Goal: Task Accomplishment & Management: Manage account settings

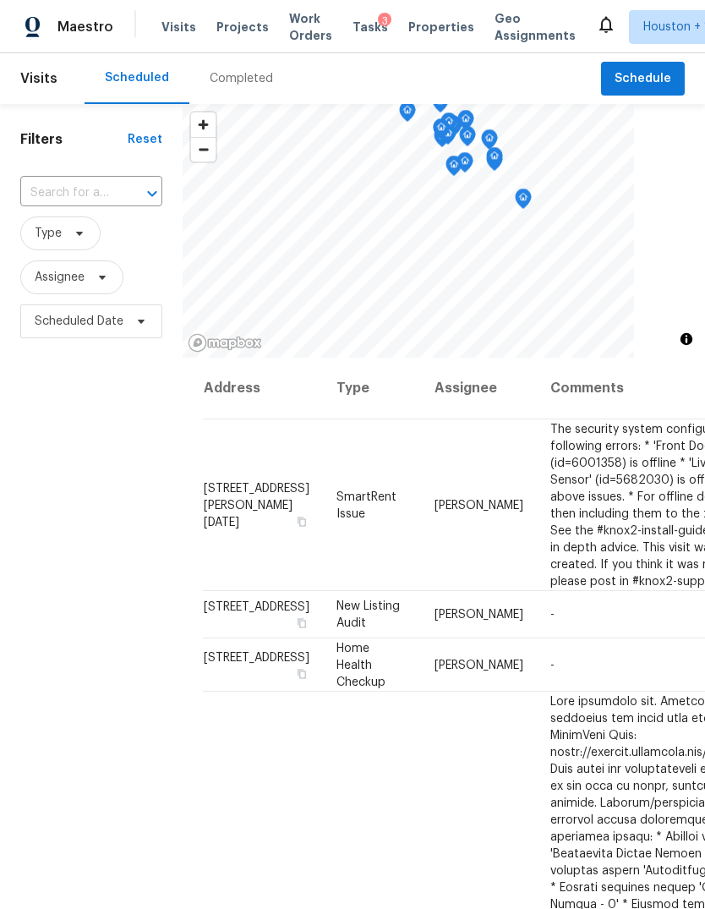
click at [233, 31] on span "Projects" at bounding box center [242, 27] width 52 height 17
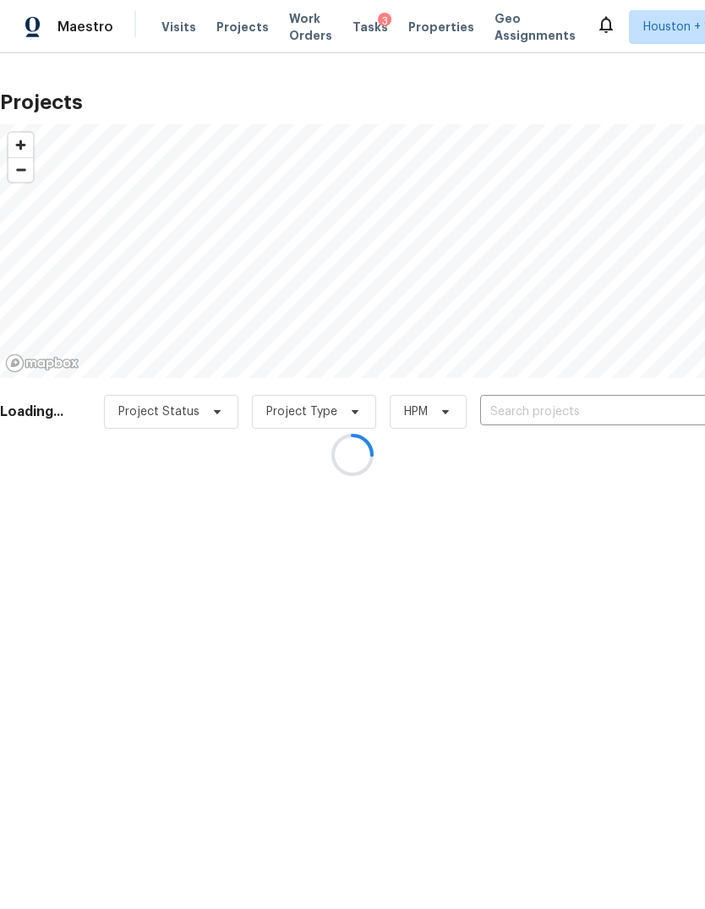
click at [628, 401] on div at bounding box center [352, 454] width 705 height 909
click at [627, 401] on div at bounding box center [352, 454] width 705 height 909
click at [634, 419] on div at bounding box center [352, 454] width 705 height 909
click at [626, 391] on div at bounding box center [352, 454] width 705 height 909
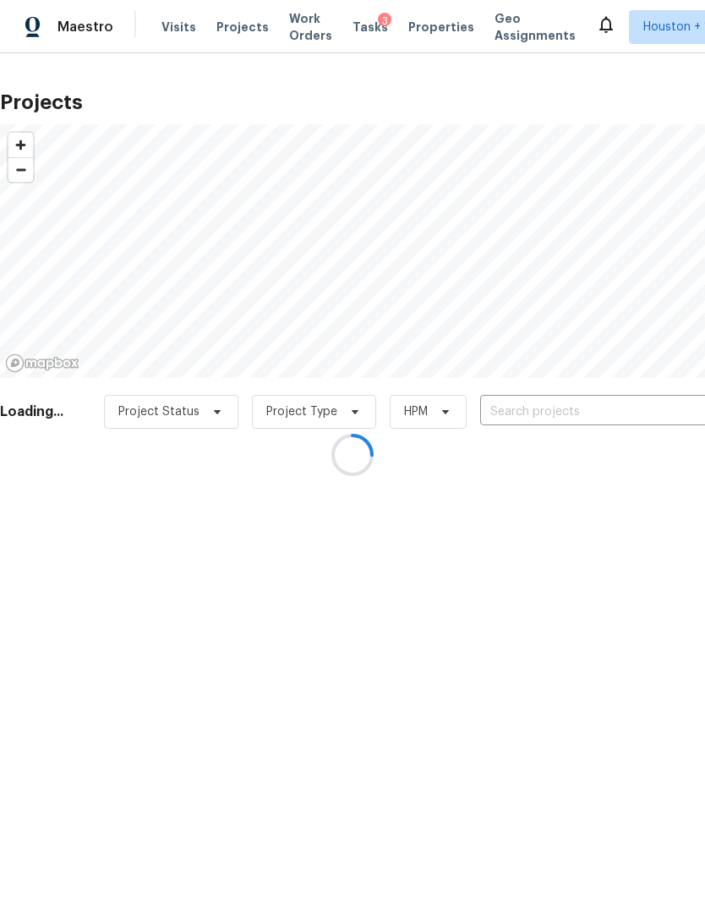
click at [637, 399] on div at bounding box center [352, 454] width 705 height 909
click at [646, 412] on div at bounding box center [352, 454] width 705 height 909
click at [650, 412] on div at bounding box center [352, 454] width 705 height 909
click at [653, 407] on div at bounding box center [352, 454] width 705 height 909
click at [664, 397] on div at bounding box center [352, 454] width 705 height 909
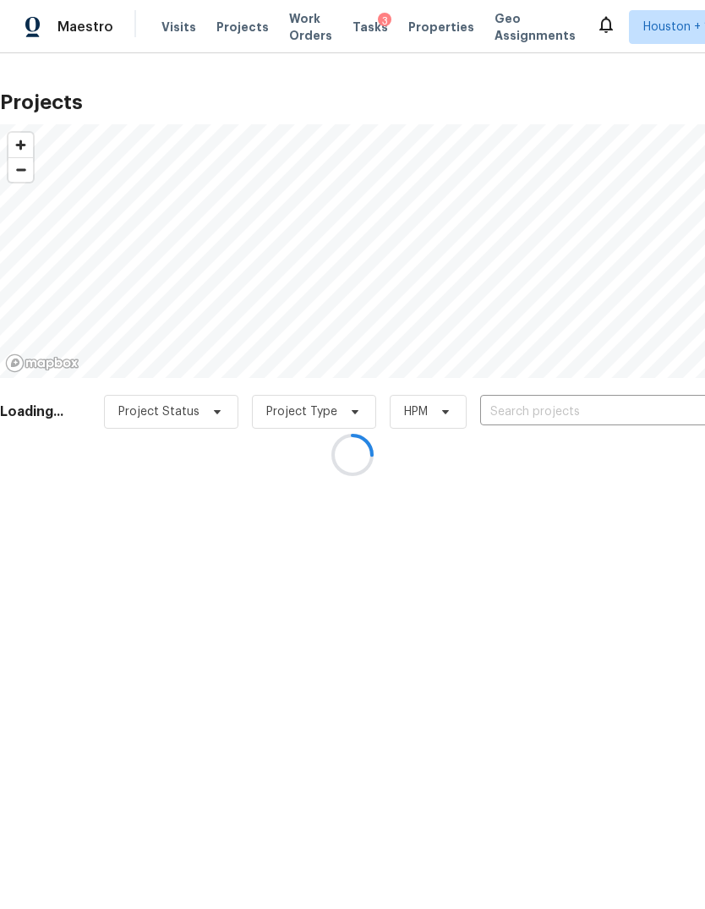
click at [653, 396] on div at bounding box center [352, 454] width 705 height 909
click at [646, 397] on div at bounding box center [352, 454] width 705 height 909
click at [667, 398] on div at bounding box center [352, 454] width 705 height 909
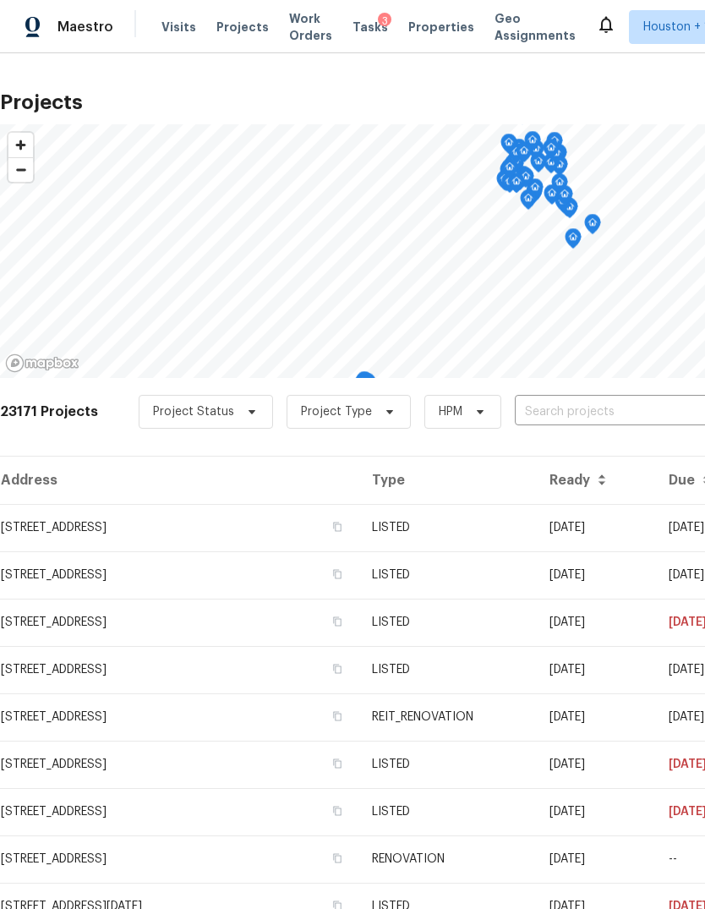
click at [640, 407] on input "text" at bounding box center [612, 412] width 194 height 26
type input "t"
type input "1"
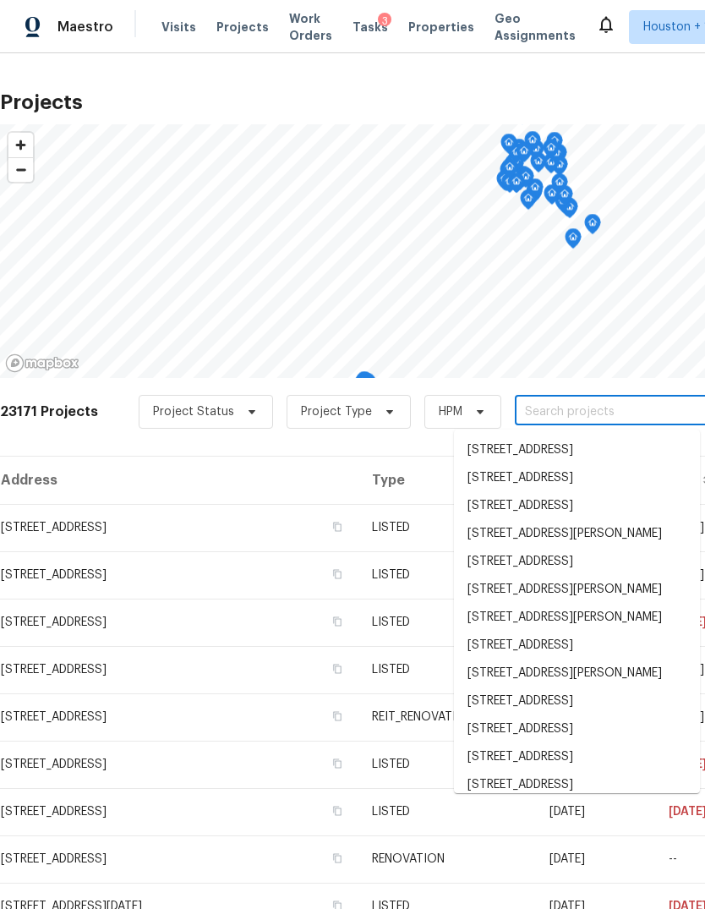
type input "1"
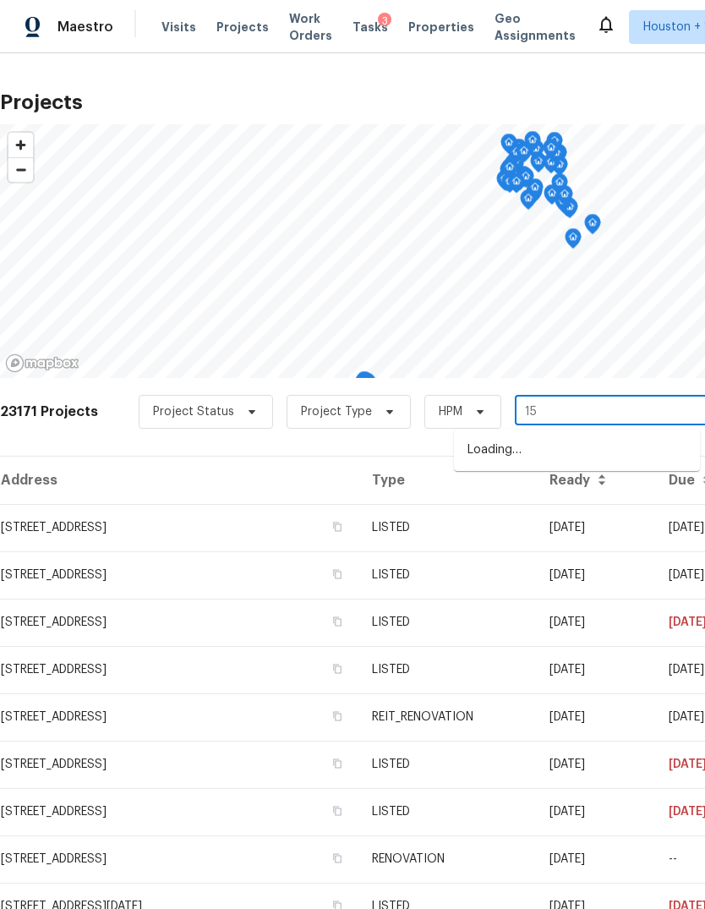
type input "1"
type input "4"
type input "1"
type input "t"
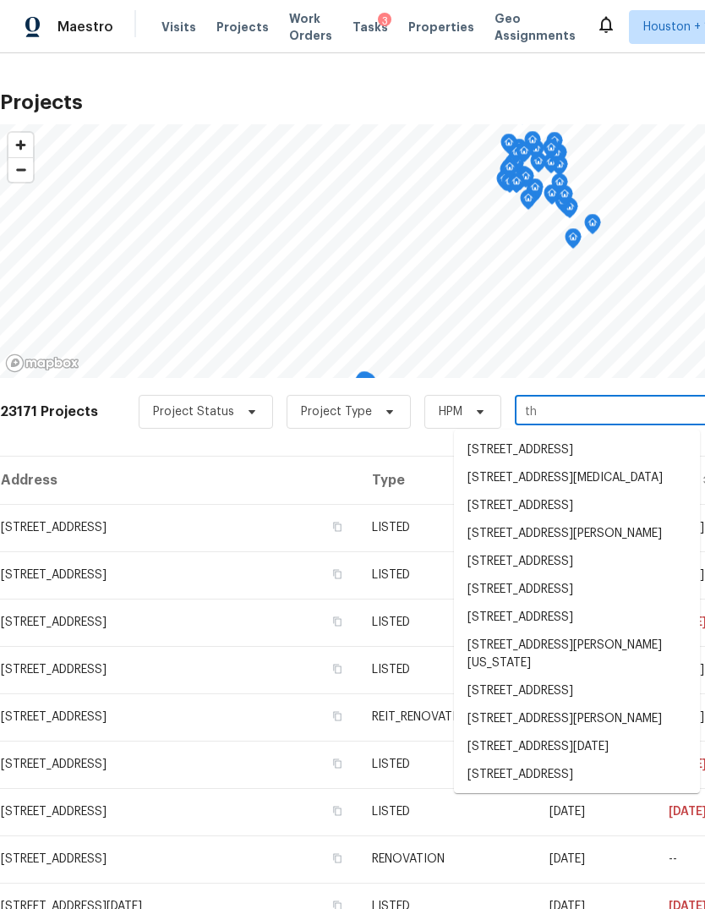
type input "t"
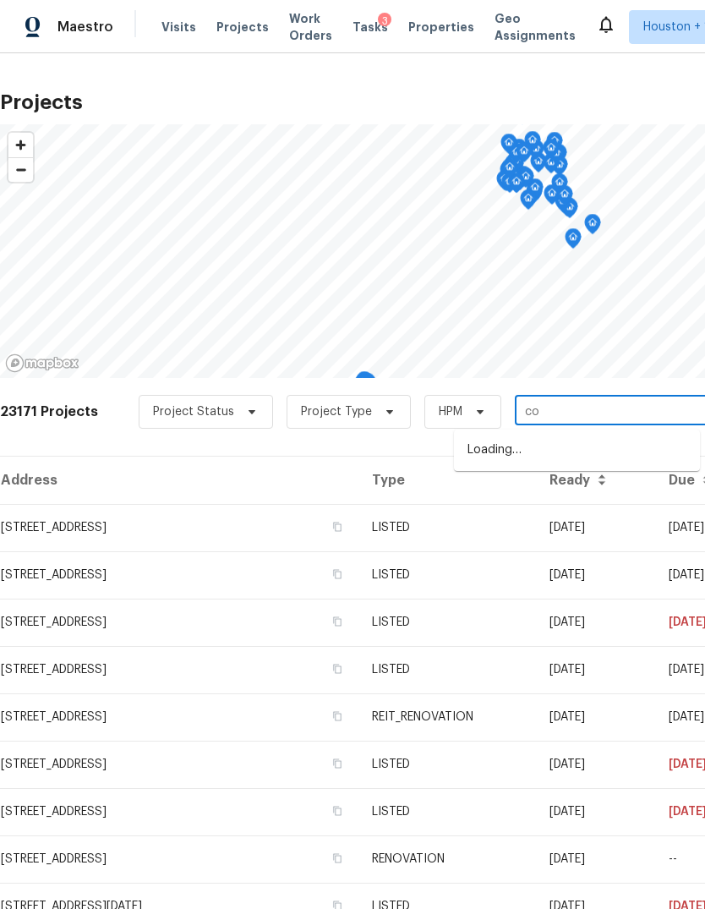
type input "c"
type input "birdie"
click at [669, 472] on li "145 Birdie Dr, Hempstead, TX 77445" at bounding box center [577, 478] width 246 height 28
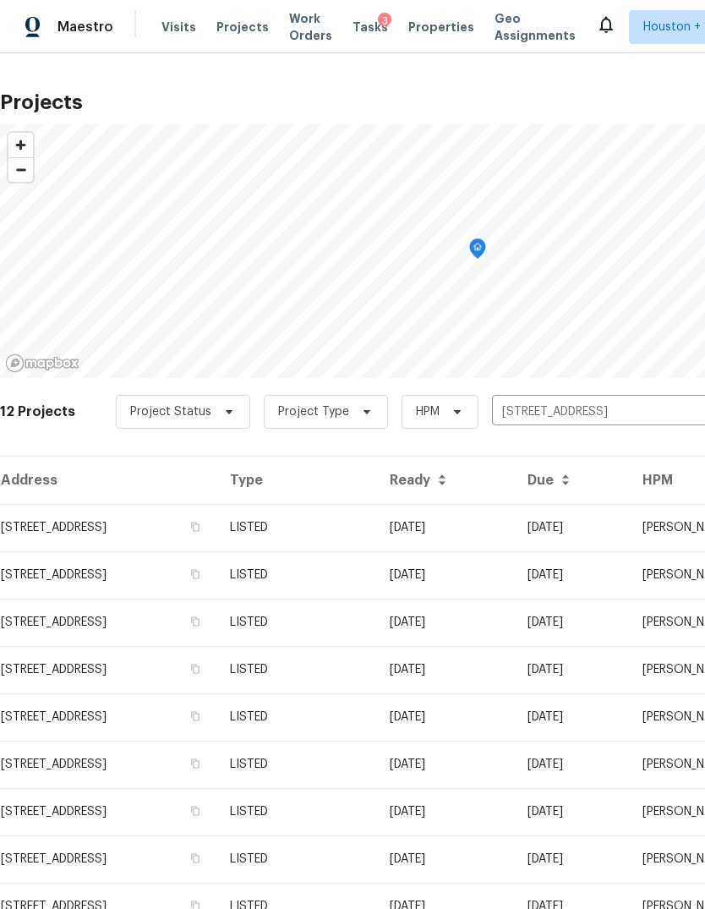
click at [73, 529] on td "145 Birdie Dr, Hempstead, TX 77445" at bounding box center [108, 527] width 216 height 47
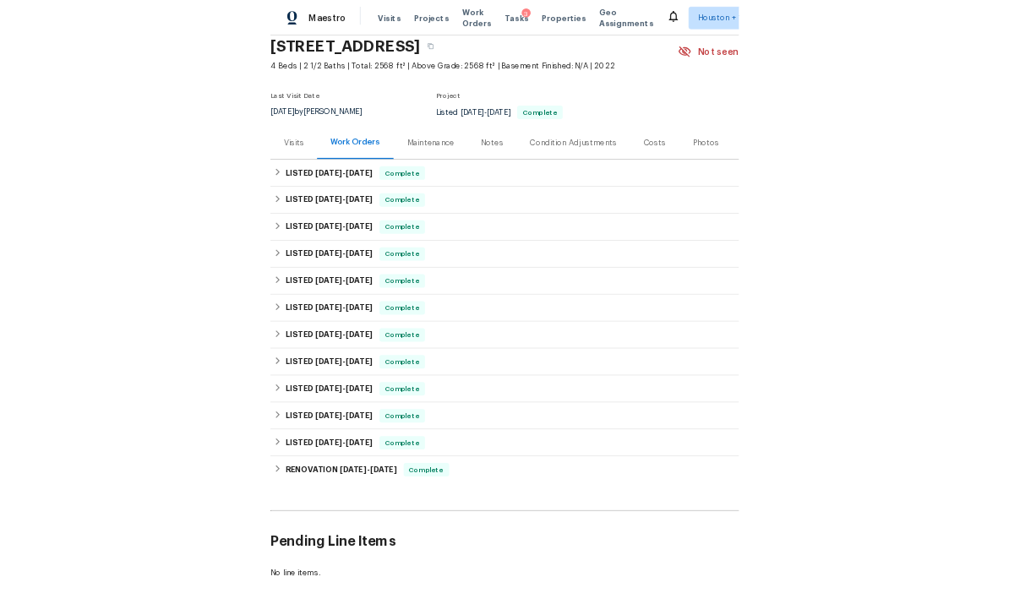
scroll to position [15, 8]
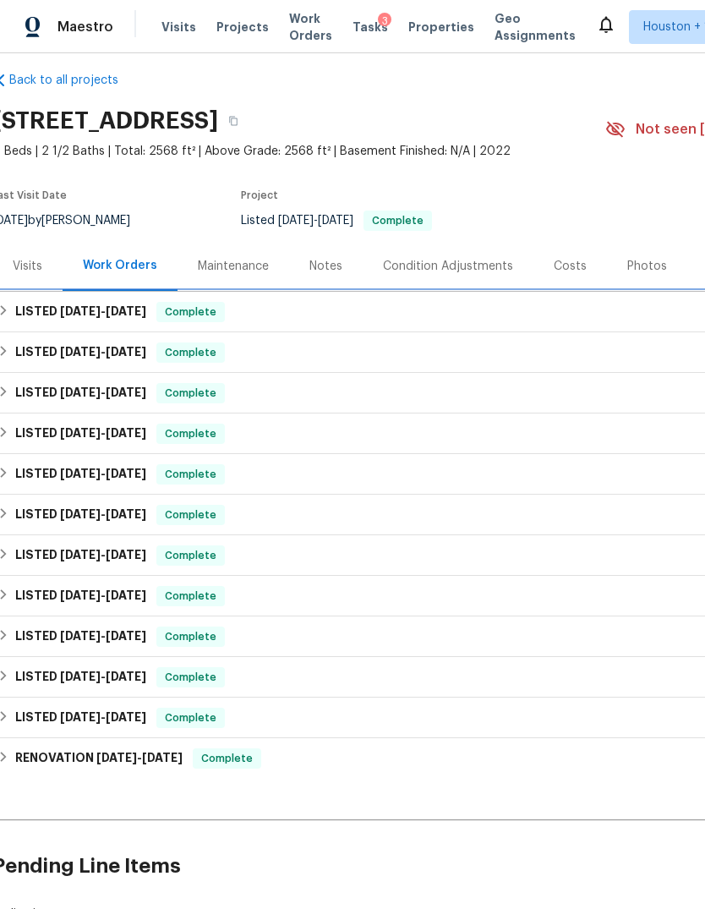
click at [35, 314] on h6 "LISTED 8/13/25 - 8/15/25" at bounding box center [80, 312] width 131 height 20
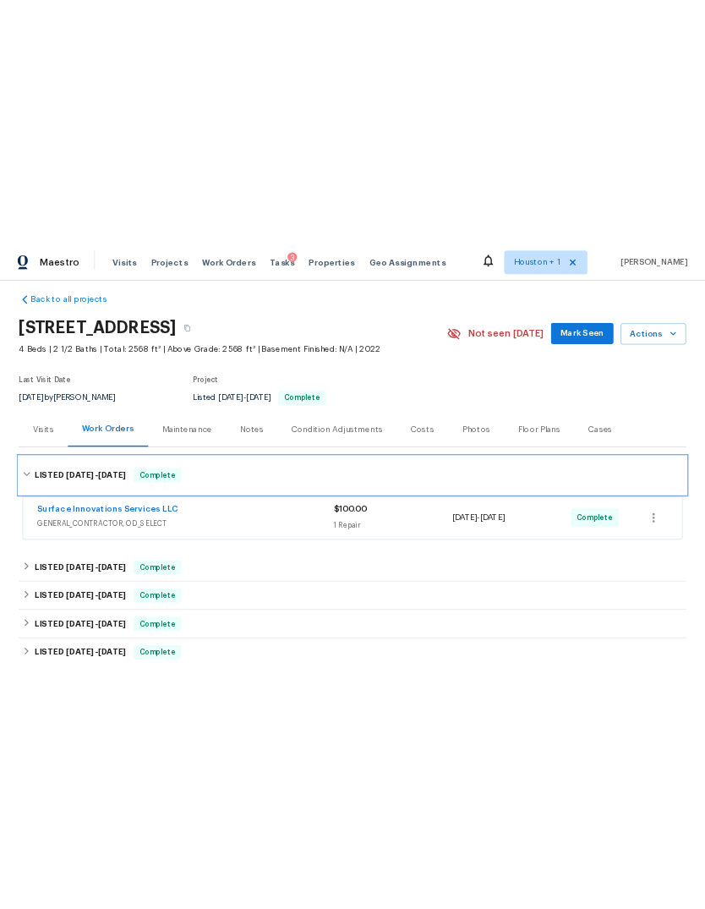
scroll to position [15, 0]
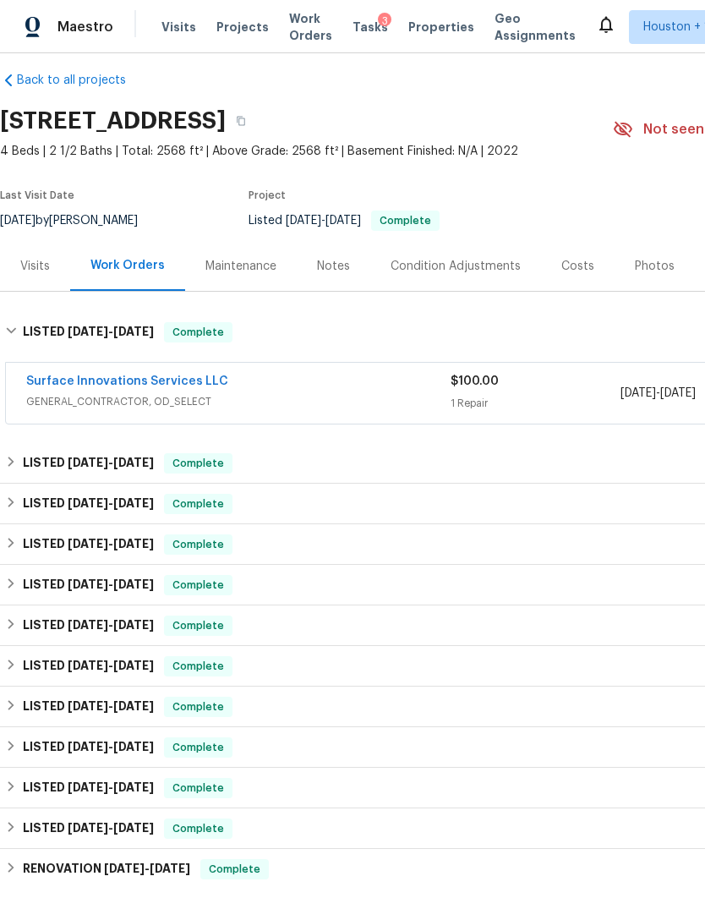
click at [107, 411] on div "Surface Innovations Services LLC GENERAL_CONTRACTOR, OD_SELECT" at bounding box center [238, 393] width 424 height 41
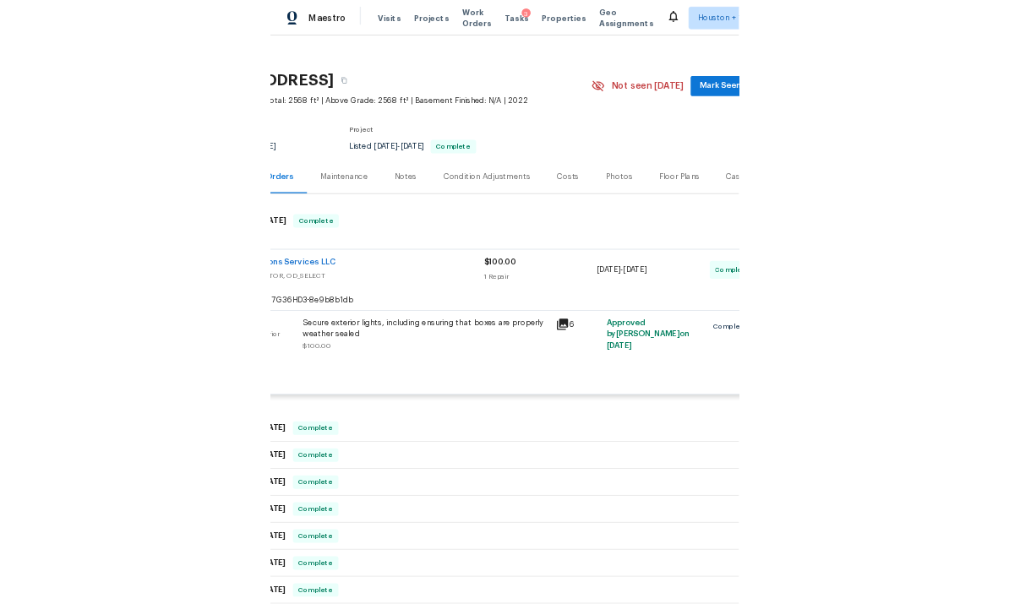
scroll to position [15, 198]
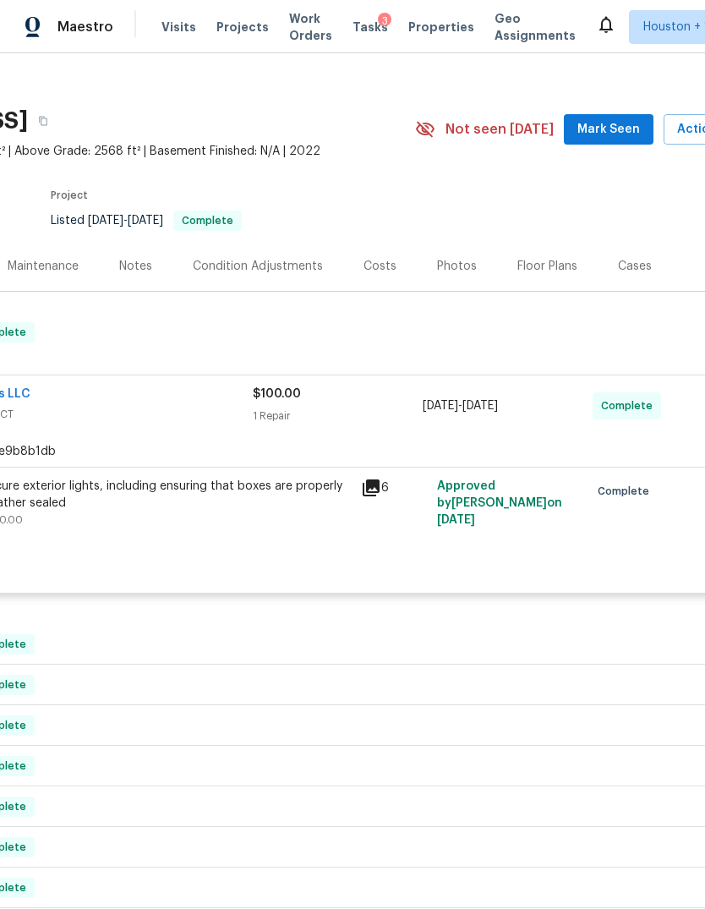
click at [685, 128] on span "Actions" at bounding box center [710, 129] width 67 height 21
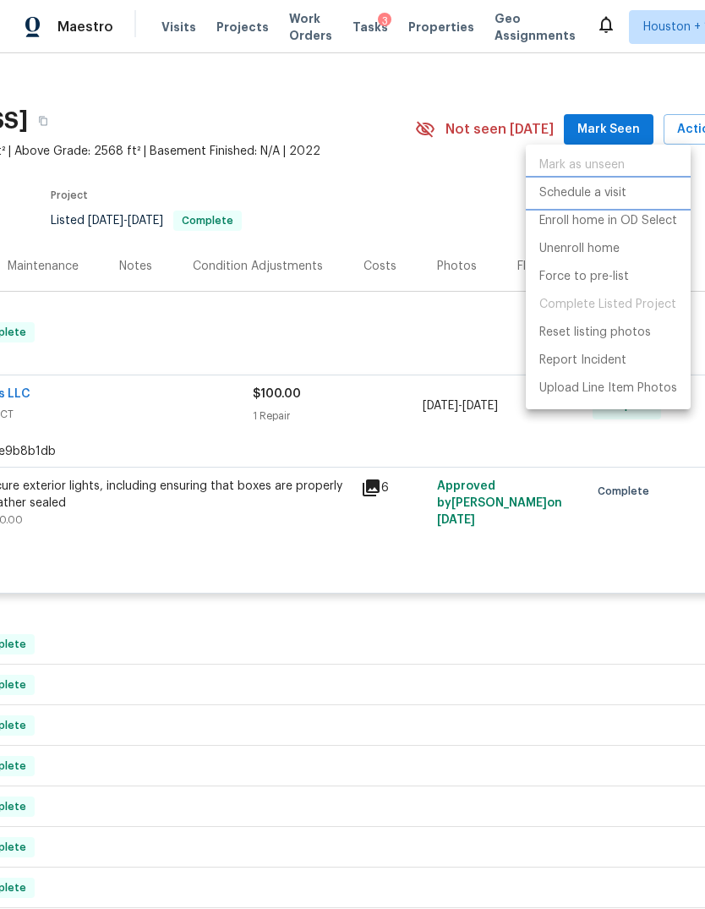
click at [631, 190] on li "Schedule a visit" at bounding box center [608, 193] width 165 height 28
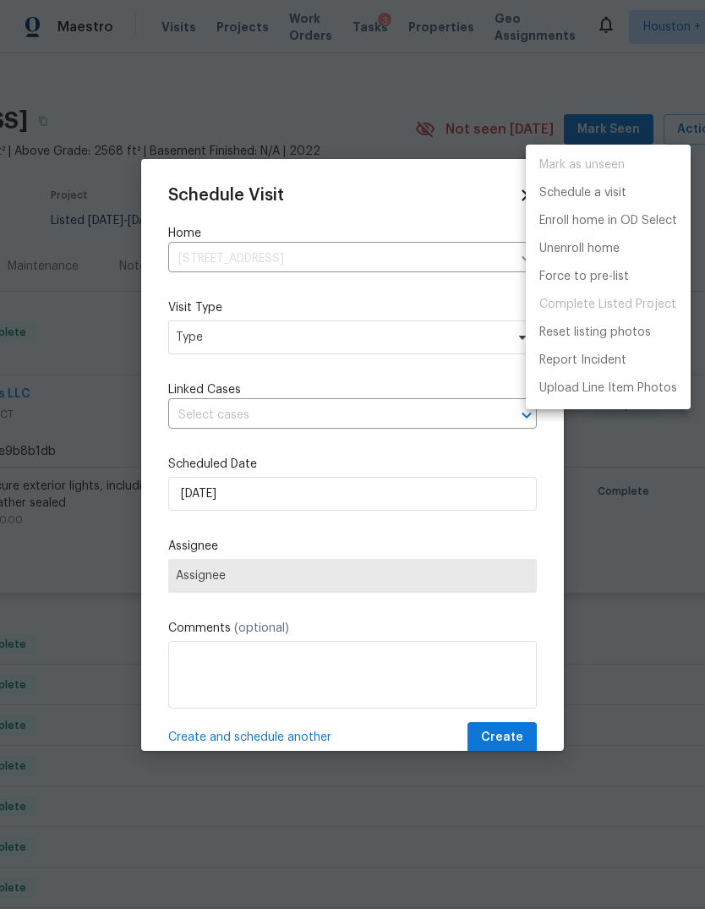
click at [444, 387] on div at bounding box center [352, 454] width 705 height 909
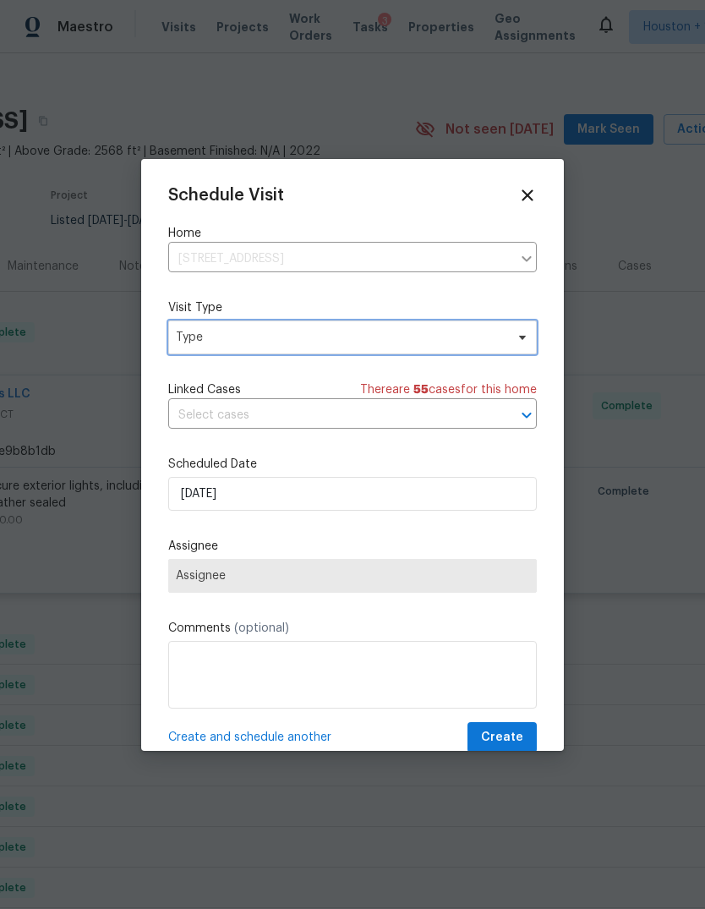
click at [460, 346] on span "Type" at bounding box center [340, 337] width 329 height 17
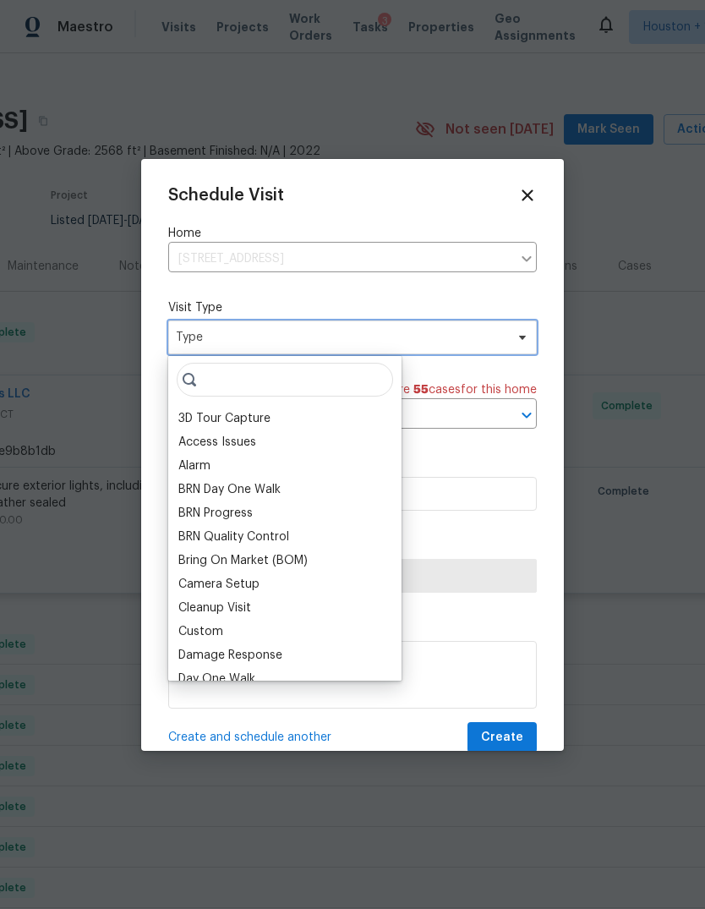
click at [462, 349] on span "Type" at bounding box center [352, 337] width 369 height 34
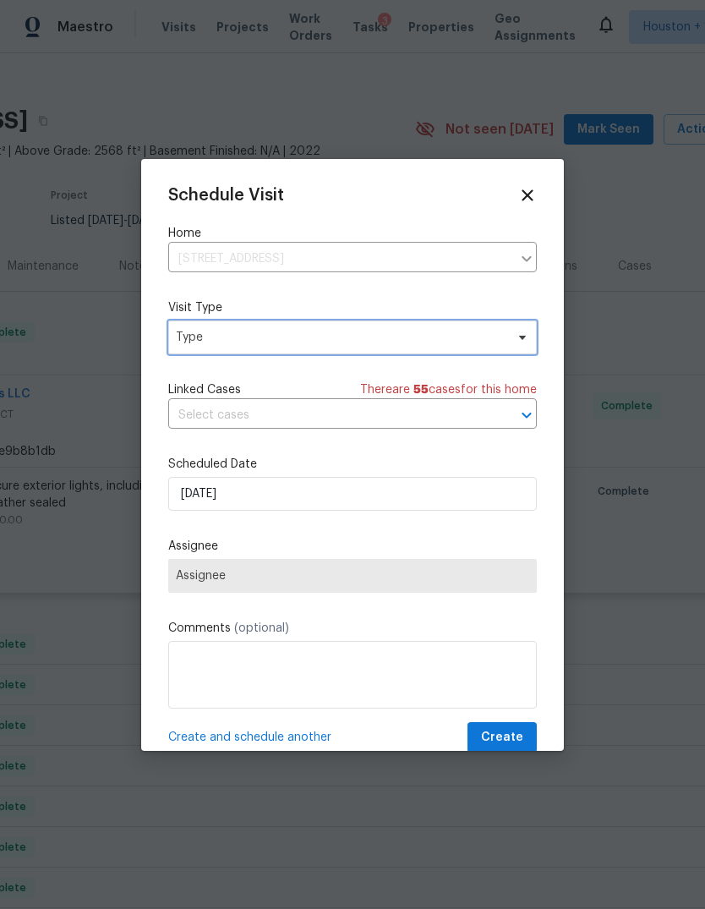
click at [467, 342] on span "Type" at bounding box center [340, 337] width 329 height 17
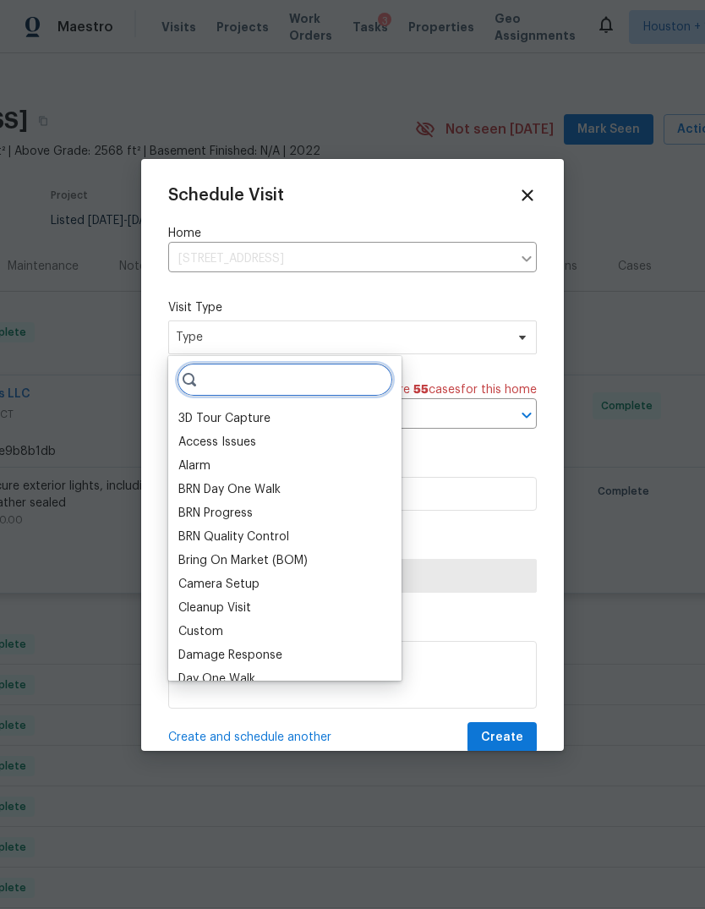
click at [305, 387] on input "search" at bounding box center [285, 380] width 216 height 34
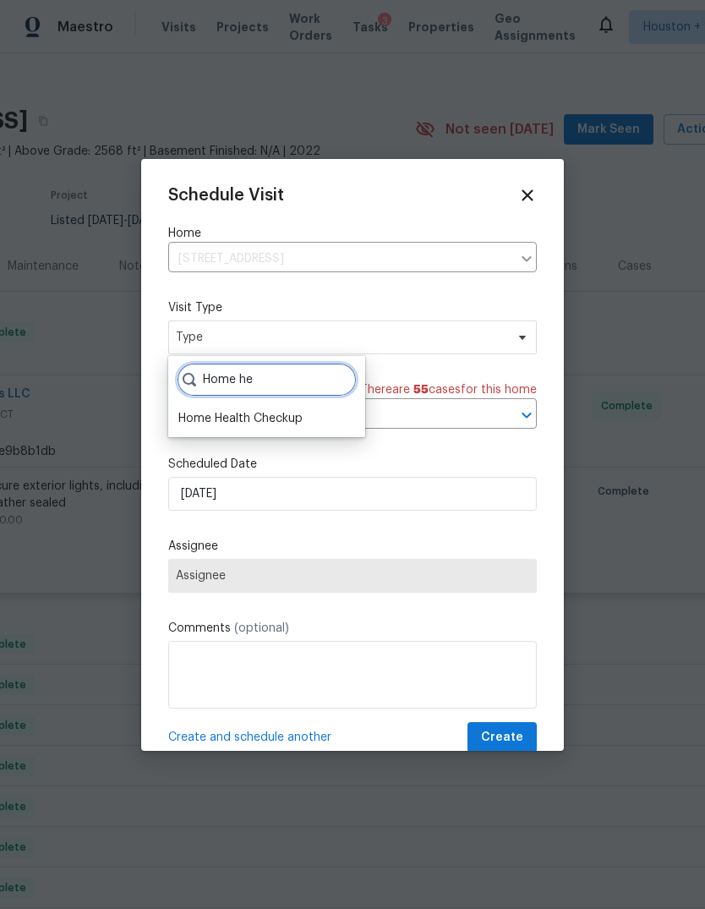
type input "Home he"
click at [214, 425] on div "Home Health Checkup" at bounding box center [240, 418] width 124 height 17
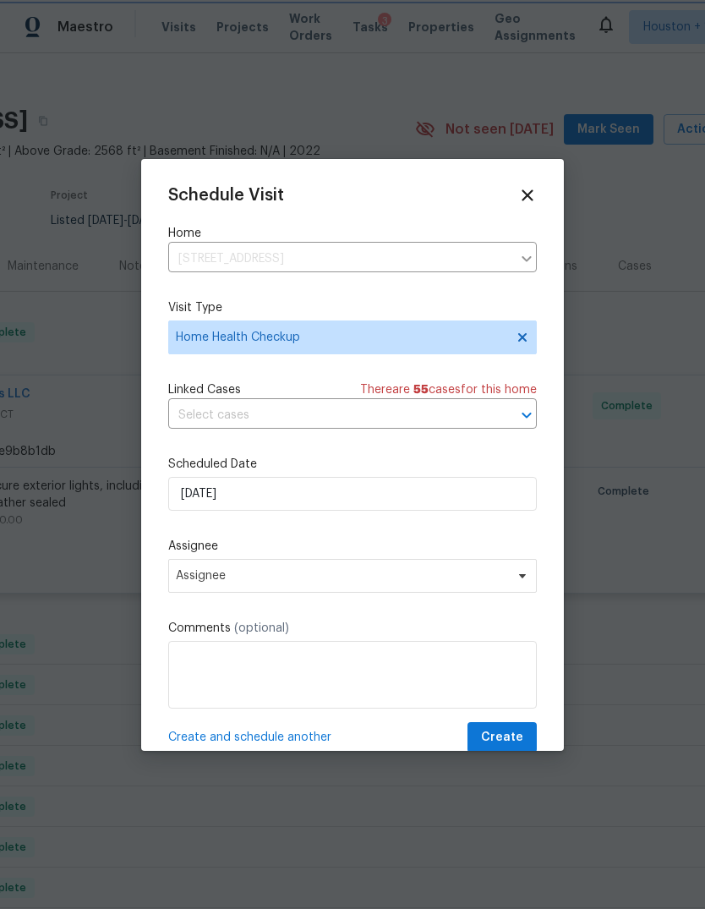
scroll to position [15, 0]
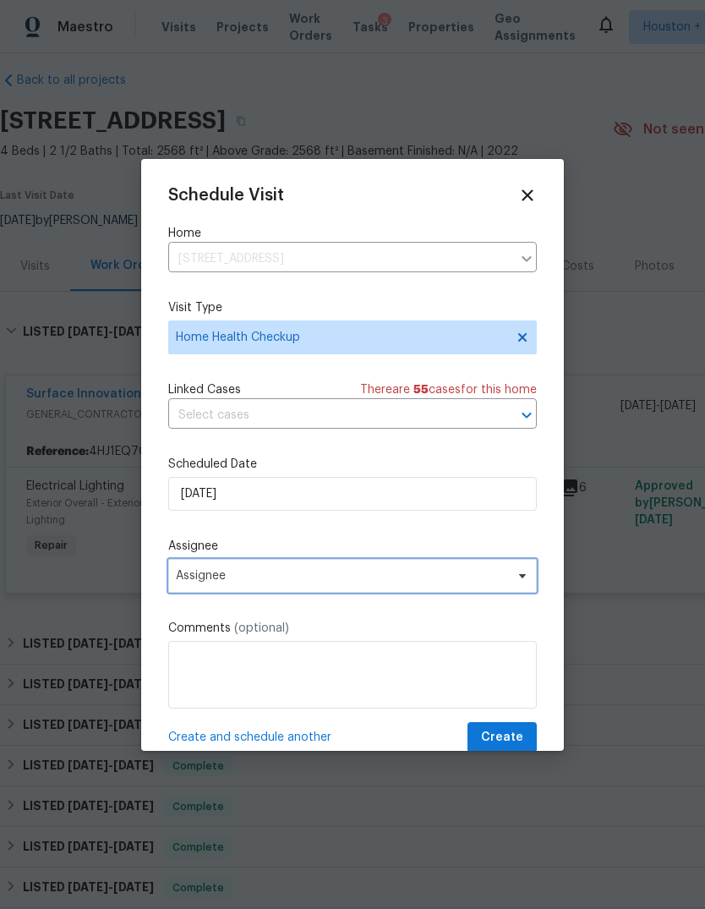
click at [448, 593] on span "Assignee" at bounding box center [352, 576] width 369 height 34
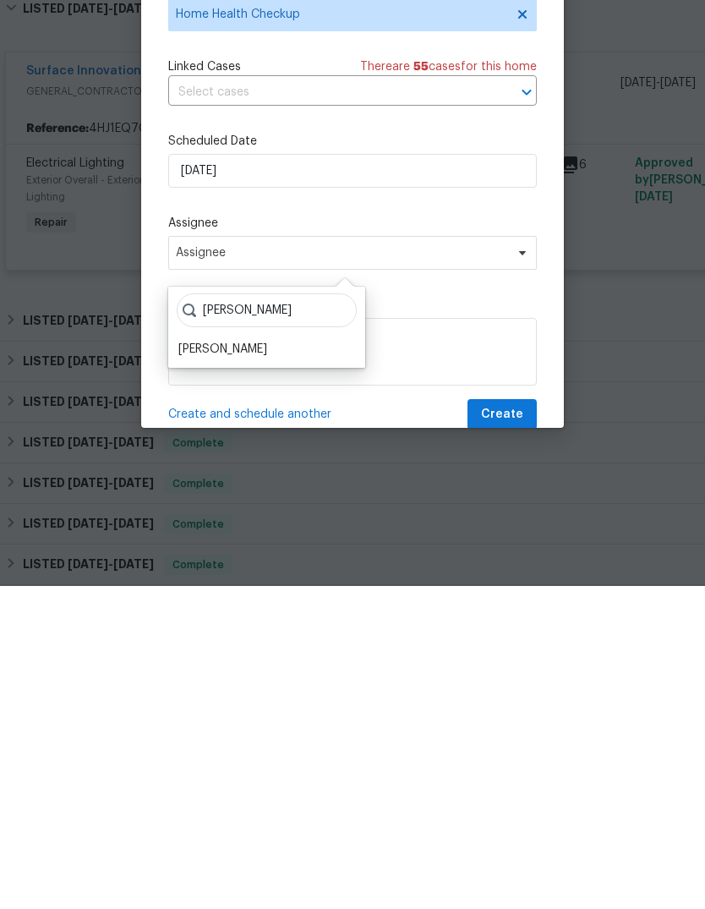
type input "Steve"
click at [215, 664] on div "[PERSON_NAME]" at bounding box center [222, 672] width 89 height 17
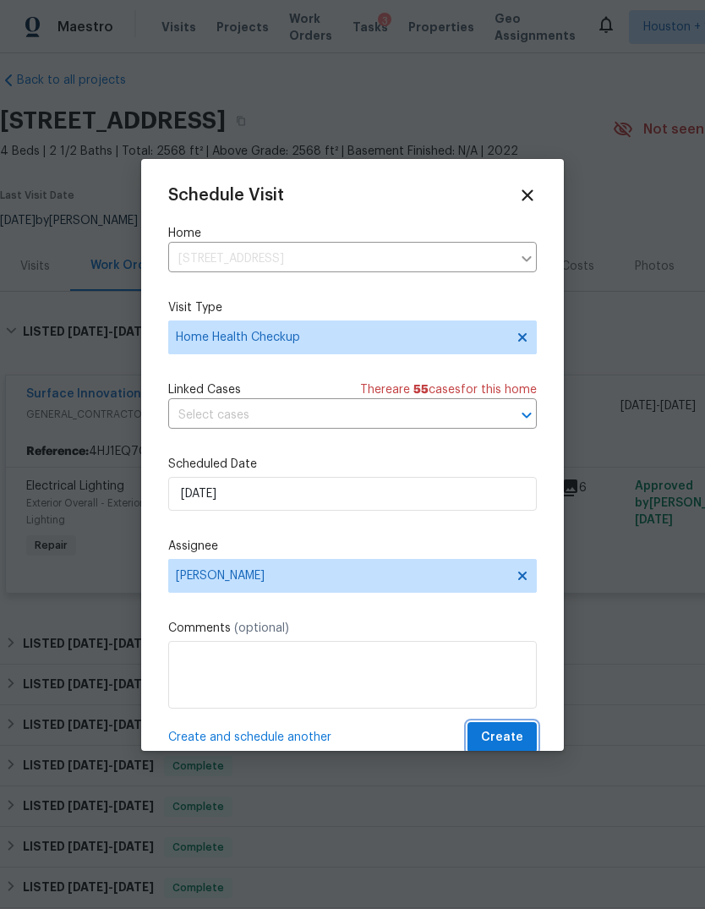
click at [510, 743] on span "Create" at bounding box center [502, 737] width 42 height 21
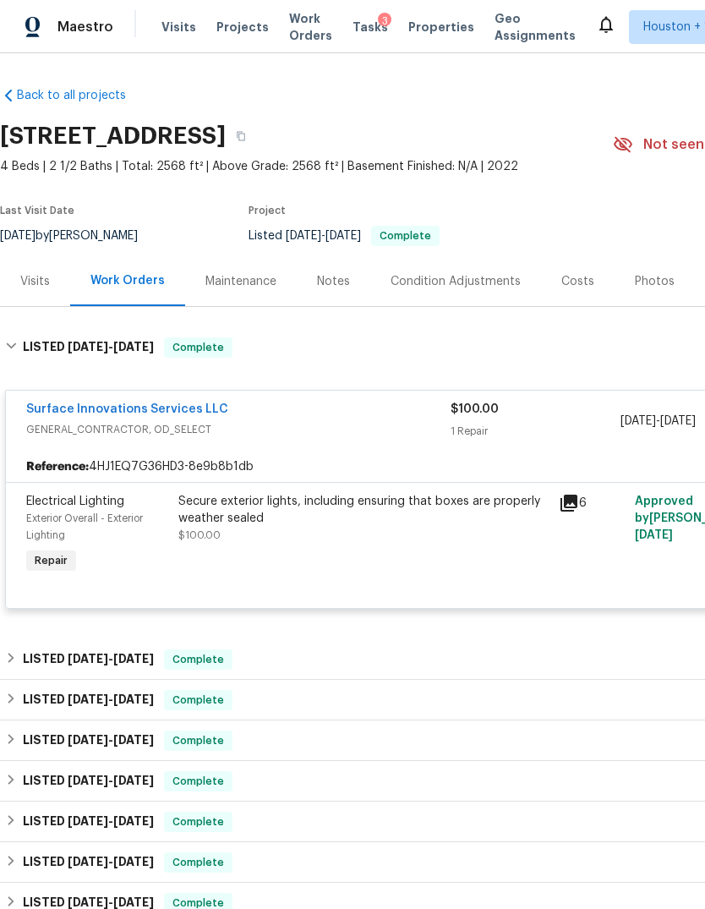
scroll to position [0, 0]
click at [74, 74] on div "Back to all projects 145 Birdie Dr, Hempstead, TX 77445 4 Beds | 2 1/2 Baths | …" at bounding box center [477, 658] width 955 height 1169
click at [50, 87] on link "Back to all projects" at bounding box center [81, 95] width 162 height 17
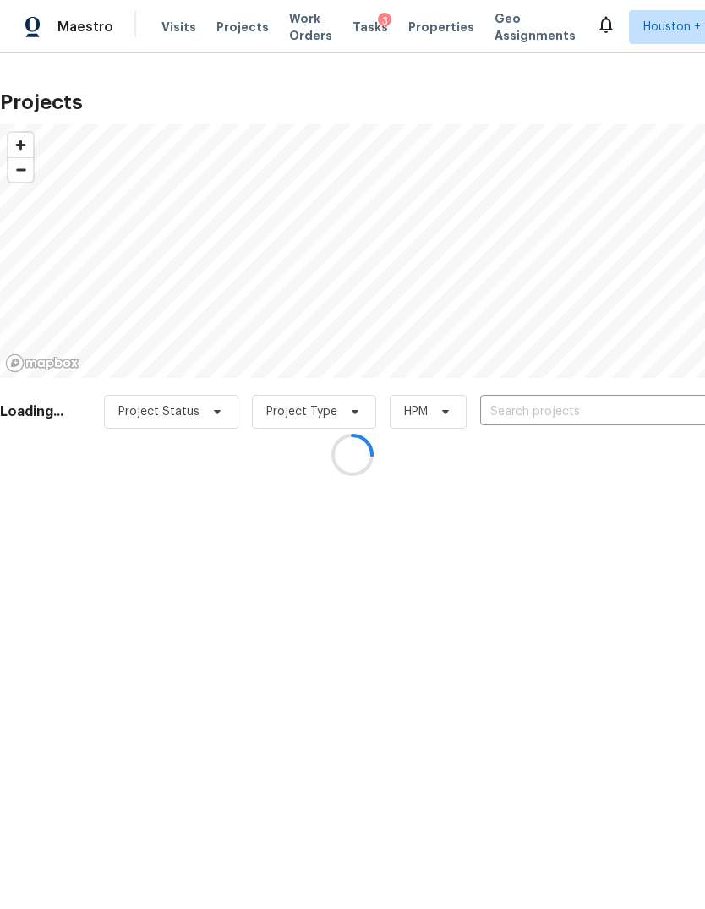
click at [244, 37] on div at bounding box center [352, 454] width 705 height 909
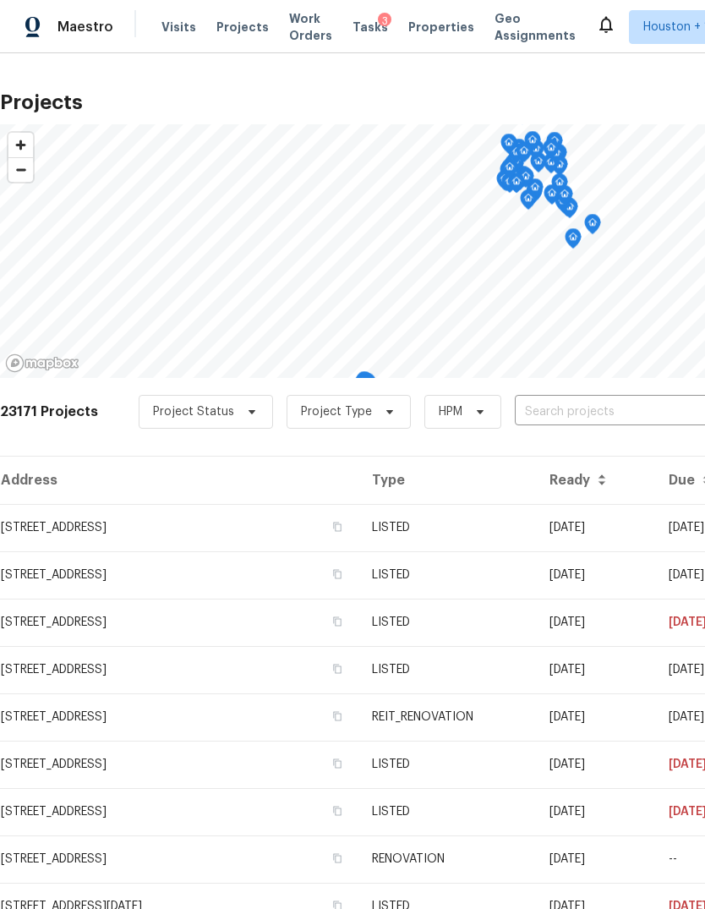
click at [655, 407] on input "text" at bounding box center [612, 412] width 194 height 26
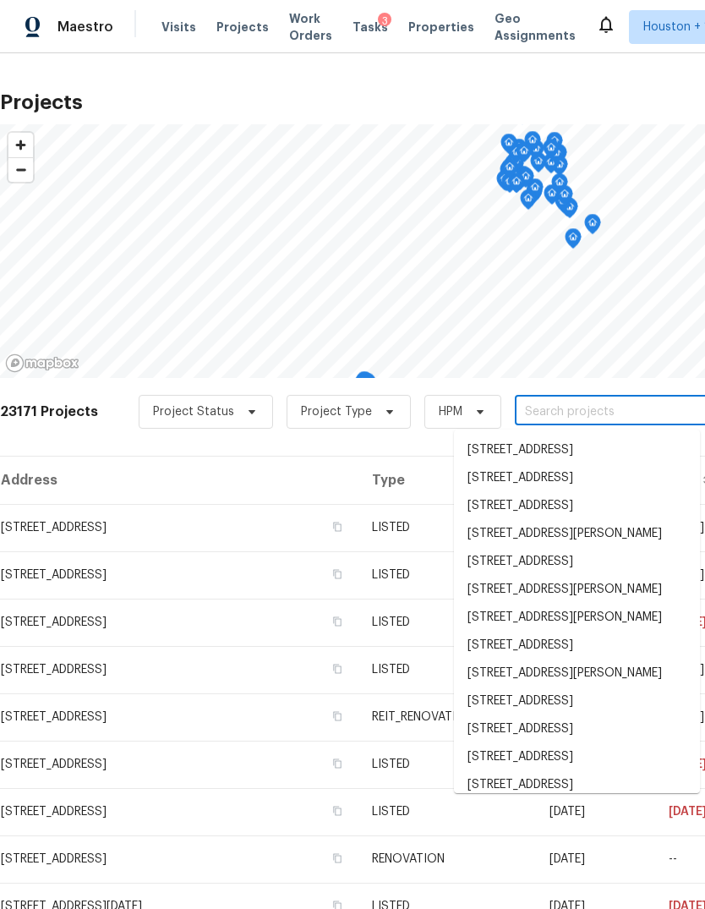
click at [605, 402] on input "text" at bounding box center [612, 412] width 194 height 26
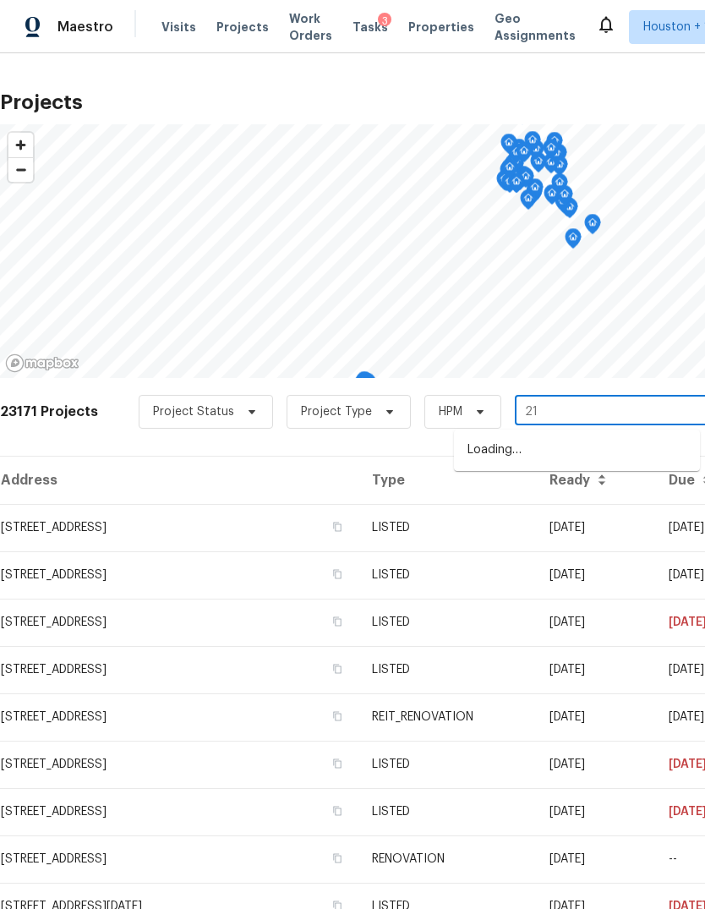
type input "2"
type input "park m"
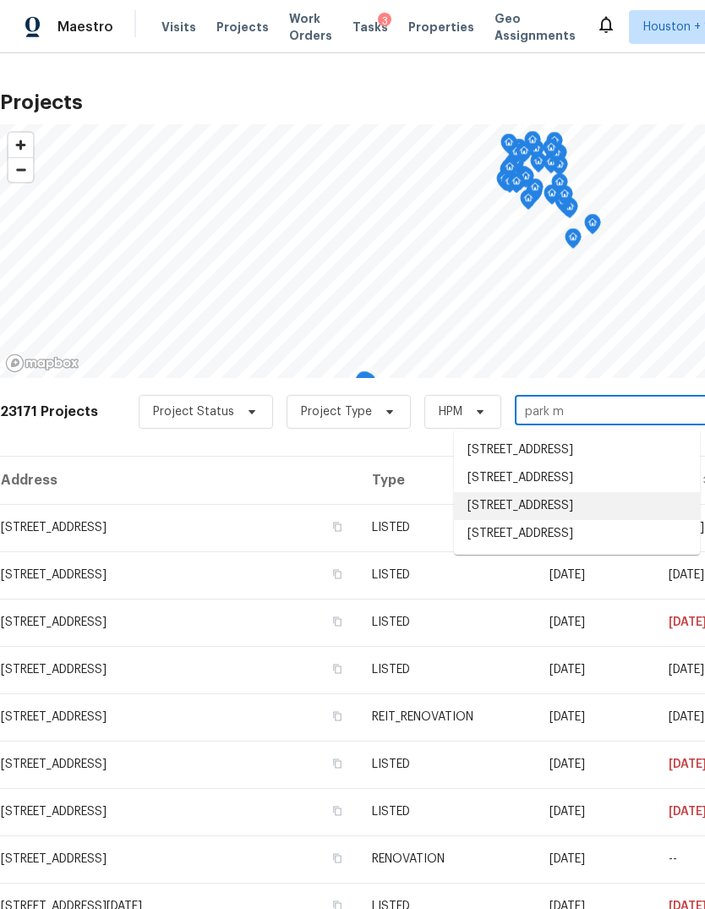
click at [625, 520] on li "21415 Park Mount Dr, Katy, TX 77450" at bounding box center [577, 506] width 246 height 28
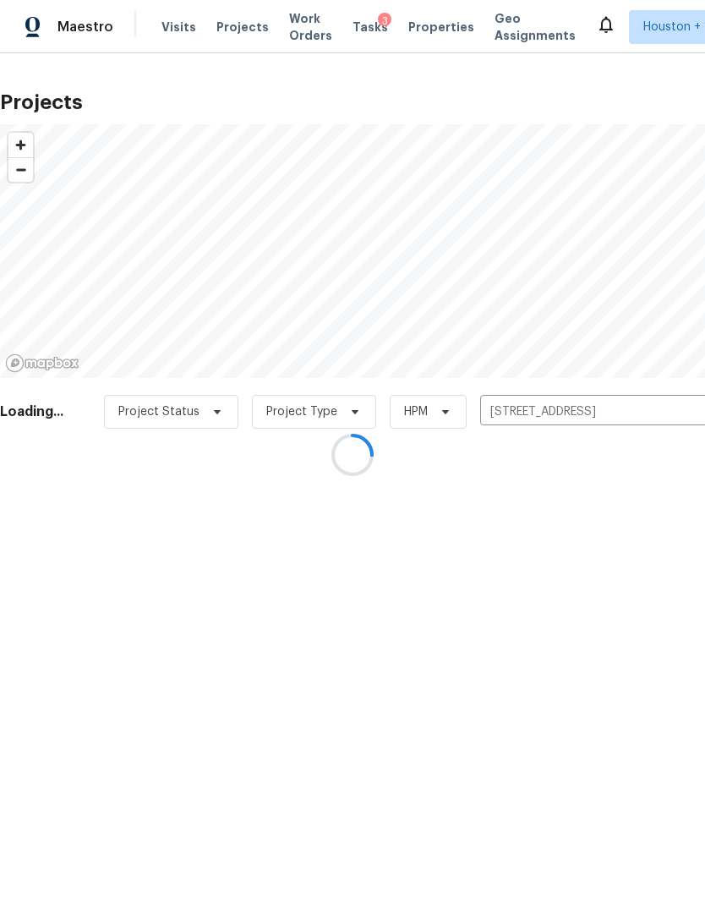
click at [57, 526] on div at bounding box center [352, 454] width 705 height 909
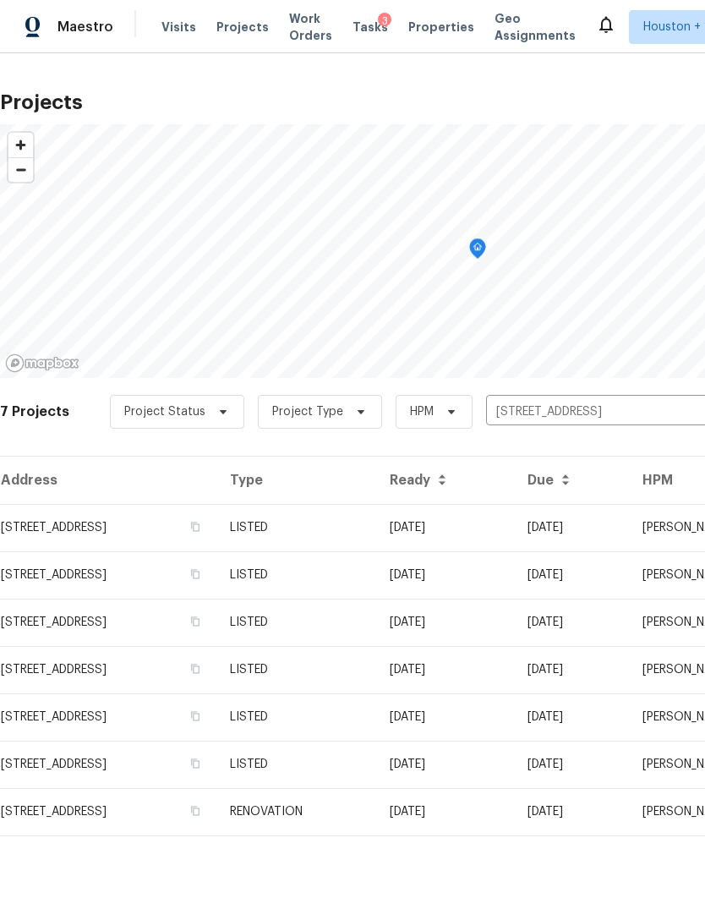
click at [54, 527] on td "21415 Park Mount Dr, Katy, TX 77450" at bounding box center [108, 527] width 216 height 47
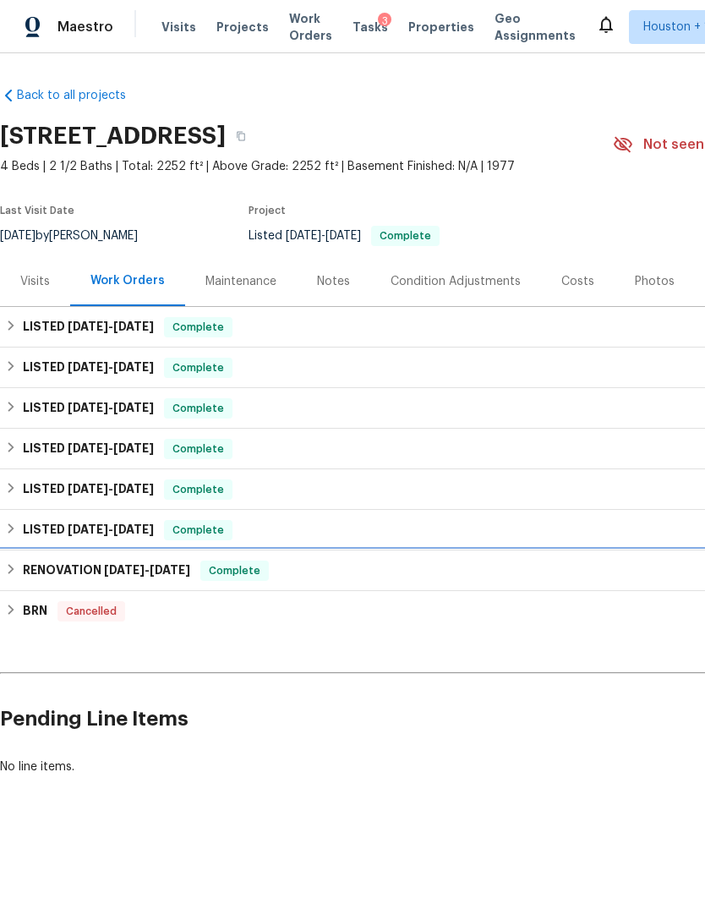
click at [54, 583] on div "RENOVATION 6/24/24 - 7/26/24 Complete" at bounding box center [477, 570] width 955 height 41
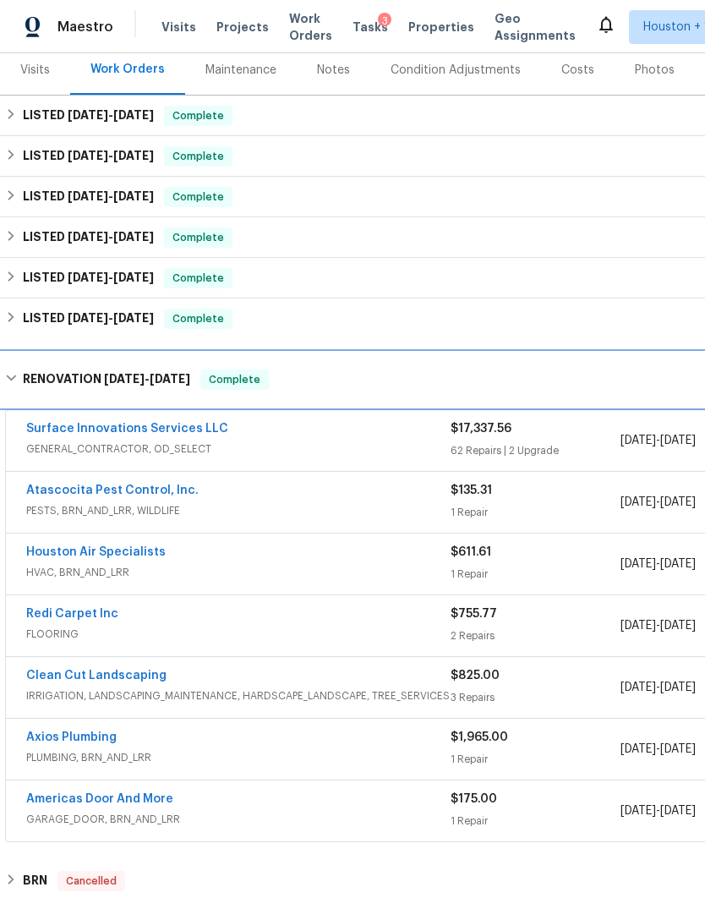
scroll to position [209, 0]
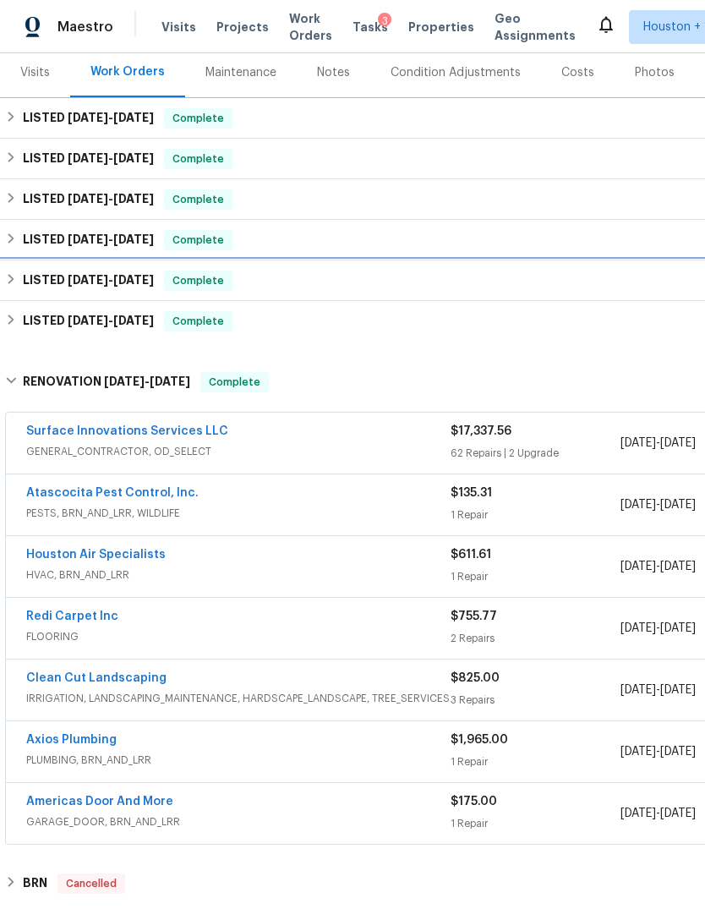
click at [29, 282] on h6 "LISTED 1/3/25 - 1/31/25" at bounding box center [88, 280] width 131 height 20
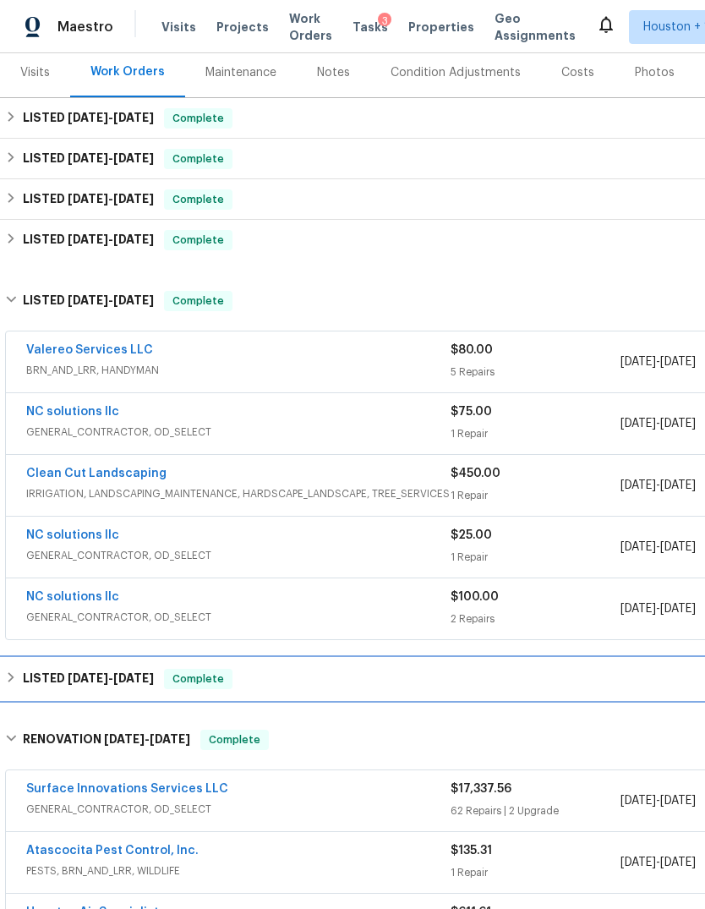
click at [25, 692] on div "LISTED 9/25/24 - 10/3/24 Complete" at bounding box center [477, 678] width 955 height 41
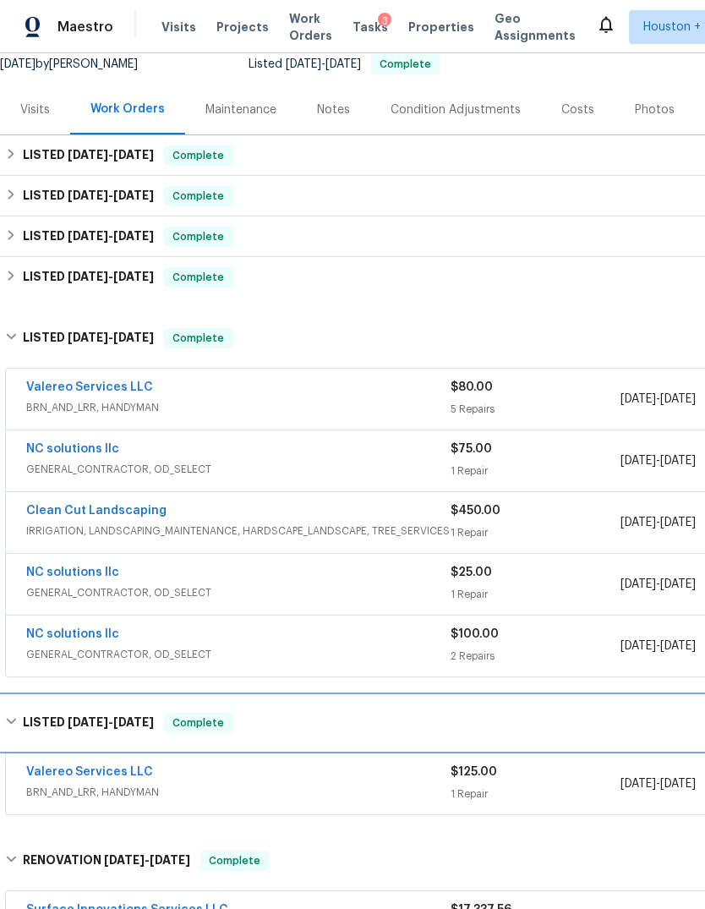
scroll to position [172, 0]
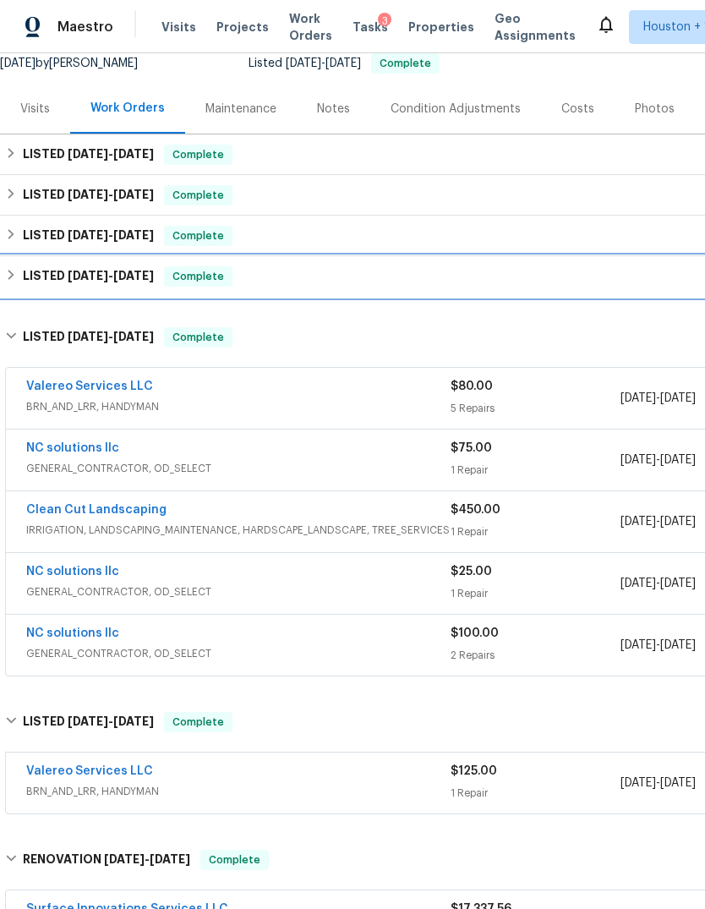
click at [26, 284] on h6 "LISTED 4/15/25 - 5/9/25" at bounding box center [88, 276] width 131 height 20
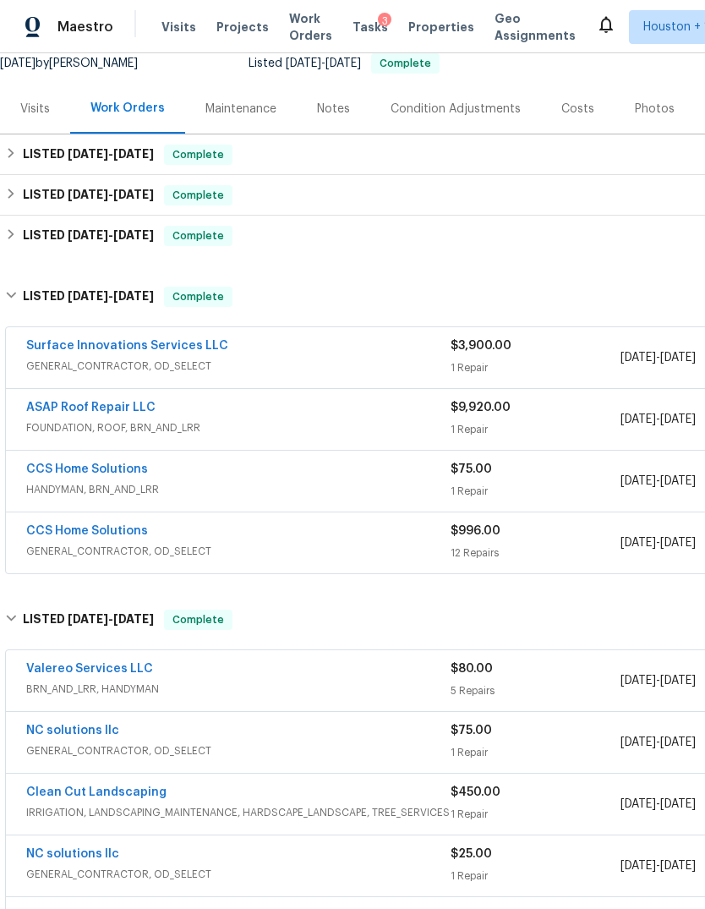
click at [633, 429] on div "4/29/2025 - 5/1/2025" at bounding box center [705, 419] width 170 height 41
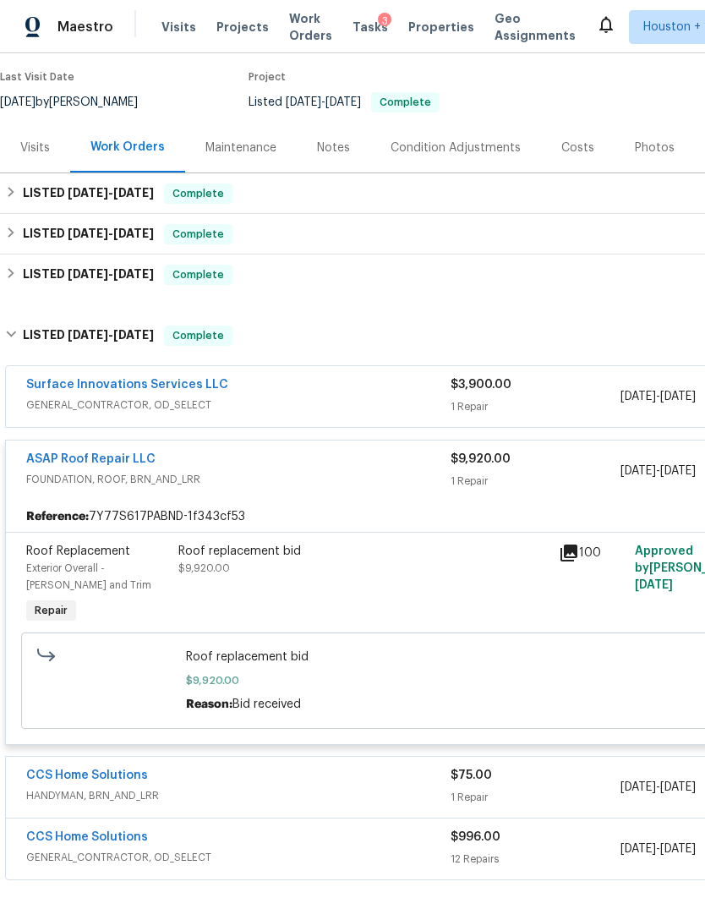
scroll to position [117, 0]
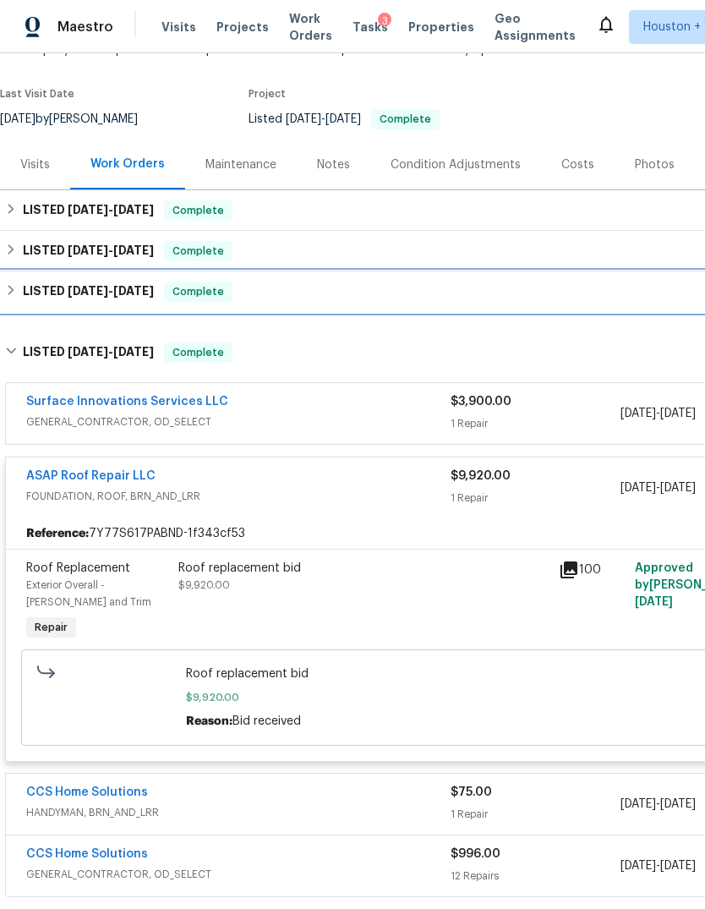
click at [34, 304] on div "LISTED 5/27/25 - 5/30/25 Complete" at bounding box center [477, 291] width 955 height 41
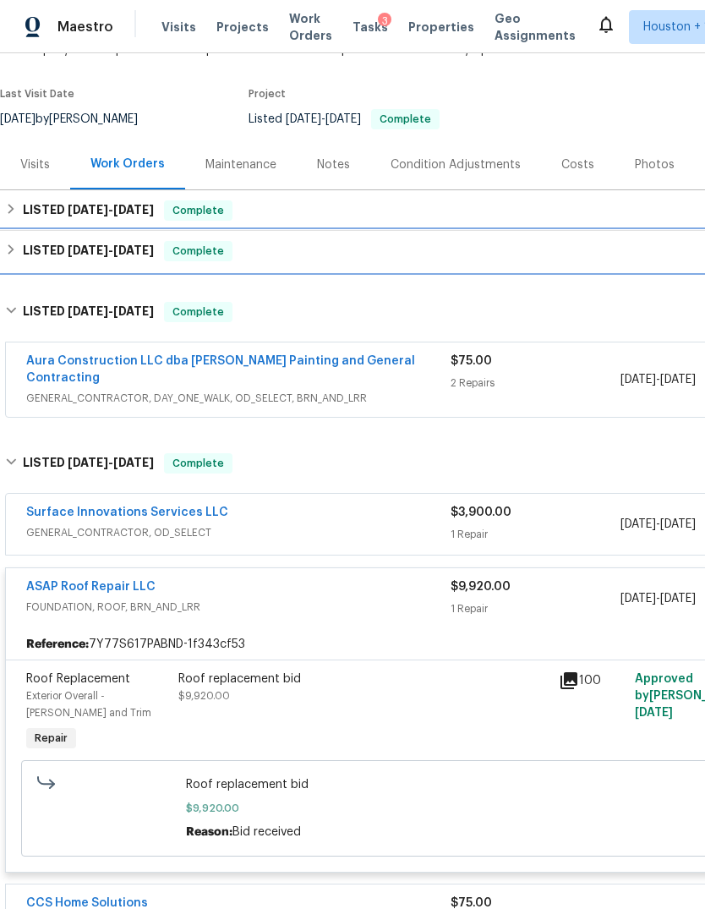
click at [626, 247] on div "LISTED 5/30/25 - 8/20/25 Complete" at bounding box center [477, 251] width 945 height 20
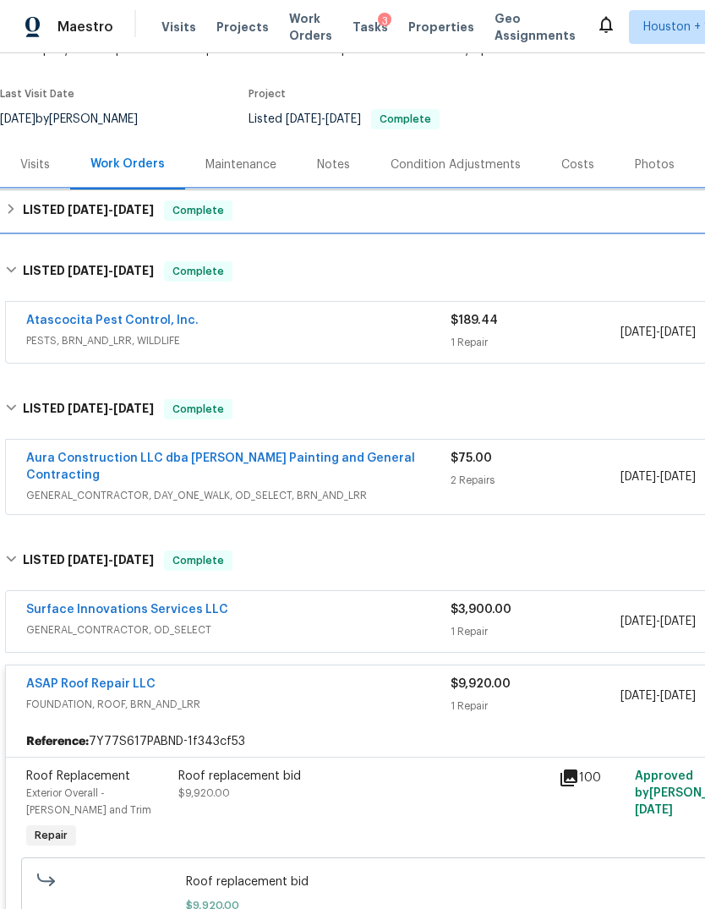
click at [40, 217] on h6 "LISTED 8/21/25 - 8/27/25" at bounding box center [88, 210] width 131 height 20
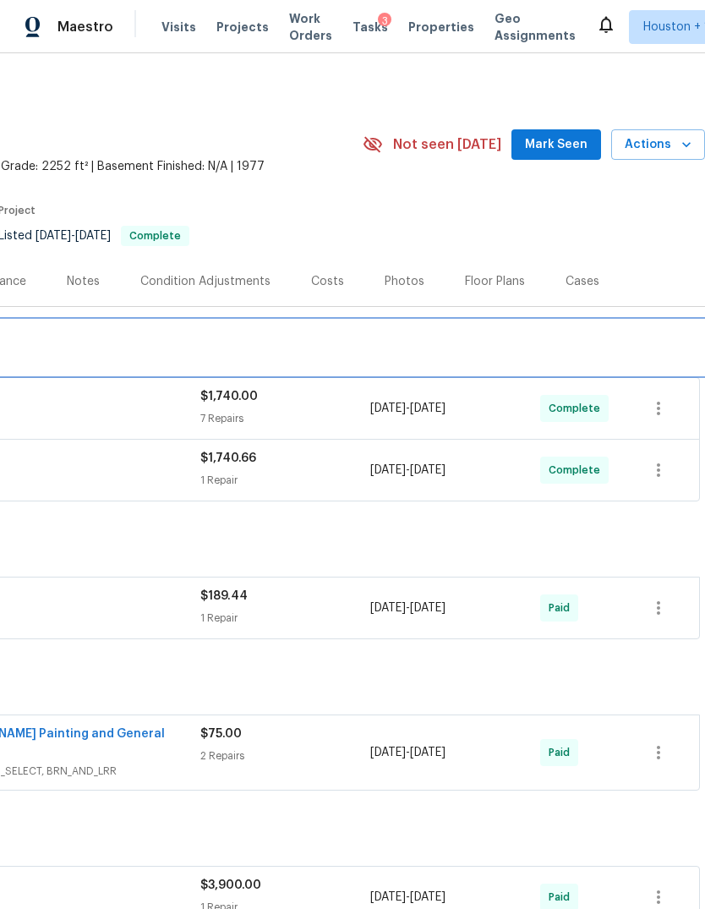
scroll to position [0, 250]
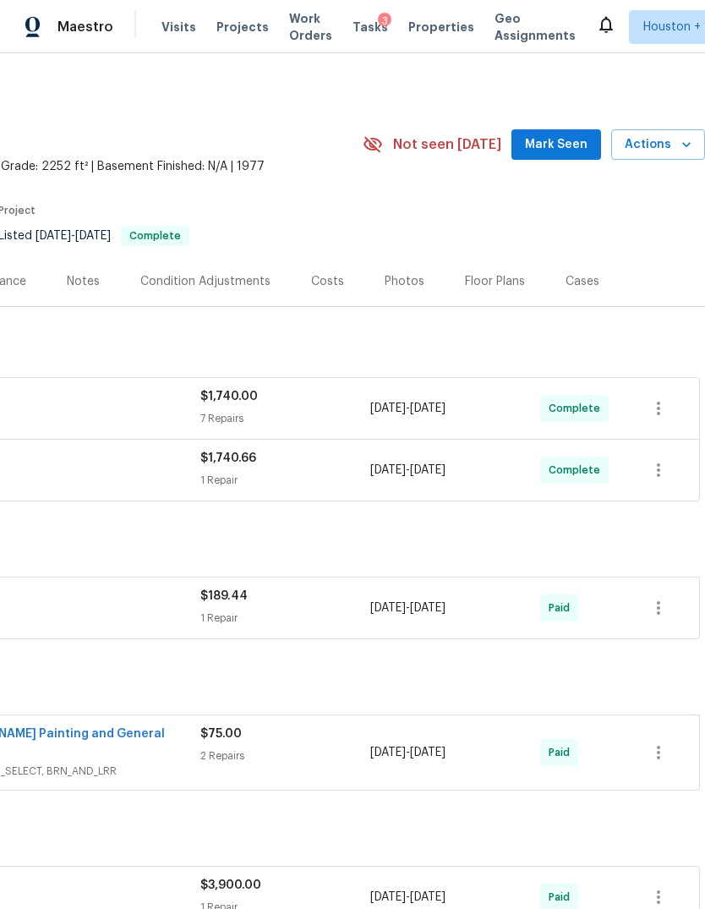
click at [676, 147] on span "Actions" at bounding box center [658, 144] width 67 height 21
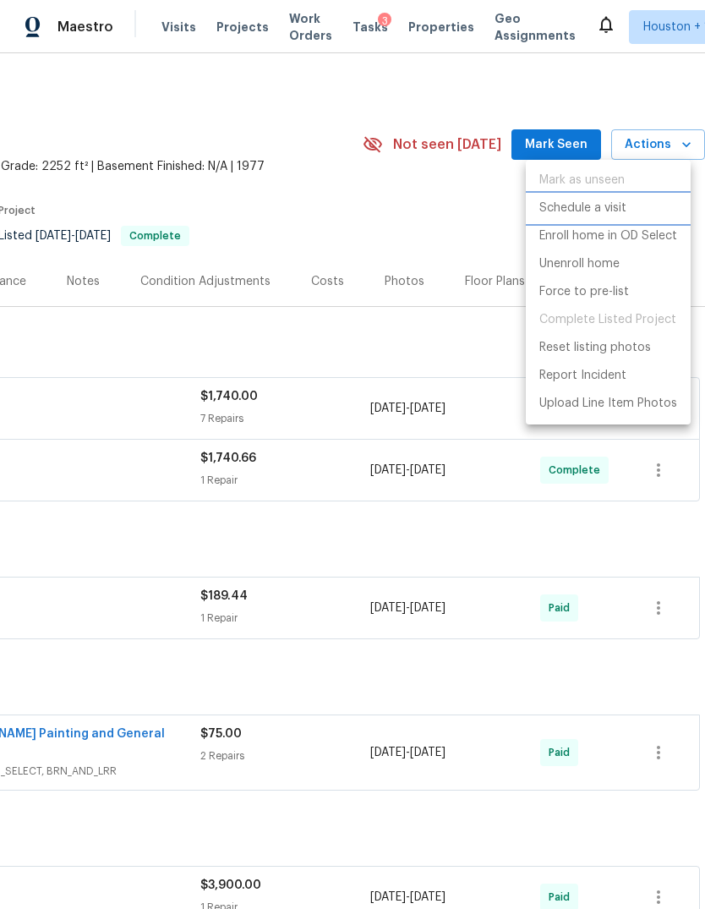
click at [630, 208] on li "Schedule a visit" at bounding box center [608, 208] width 165 height 28
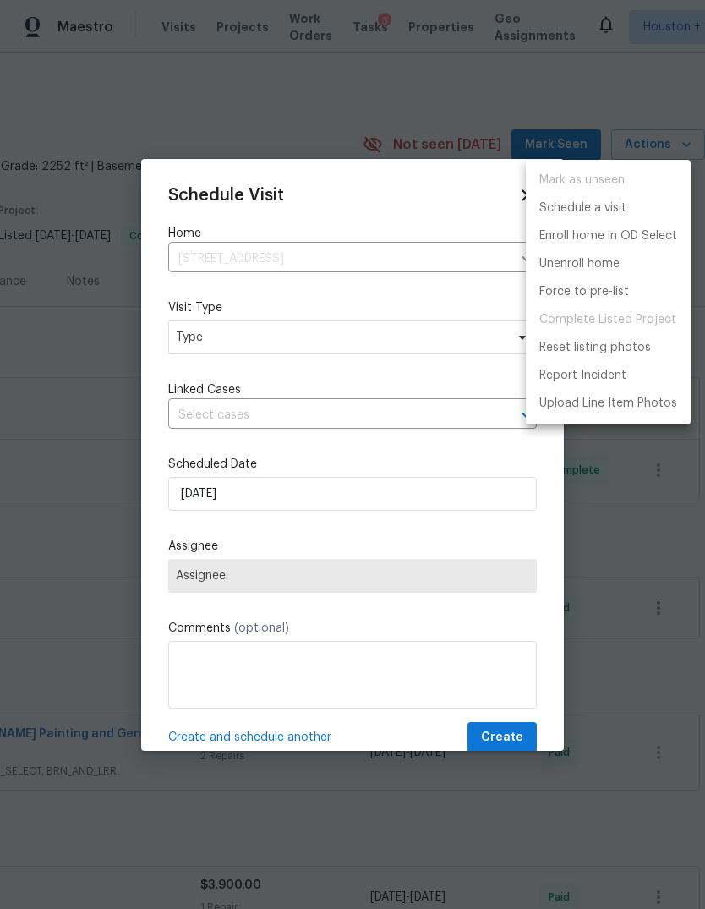
click at [621, 597] on div at bounding box center [352, 454] width 705 height 909
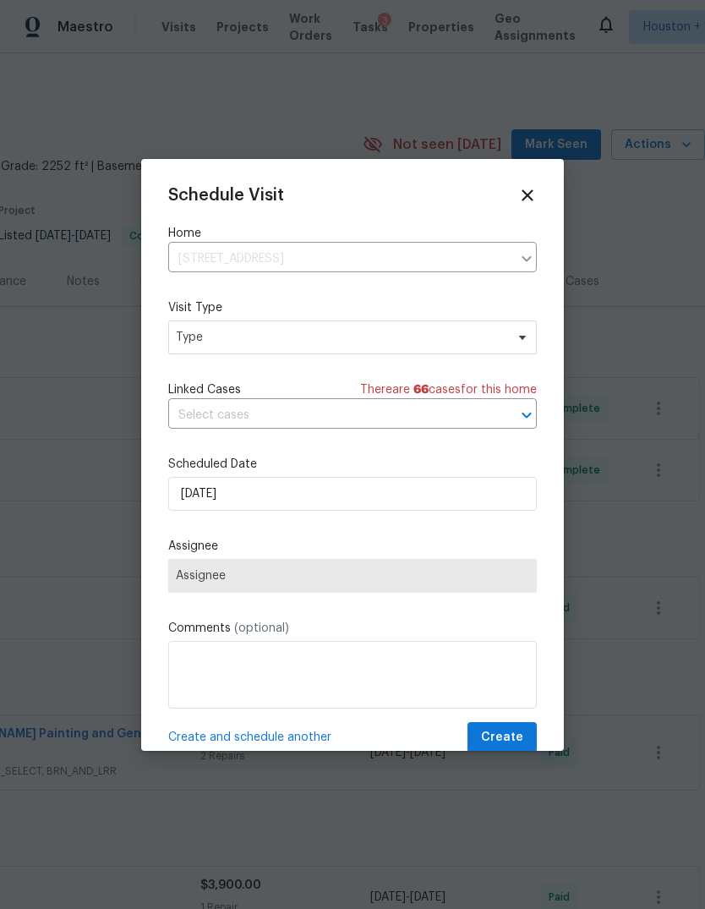
click at [214, 108] on div at bounding box center [352, 454] width 705 height 909
click at [534, 195] on icon at bounding box center [527, 195] width 19 height 19
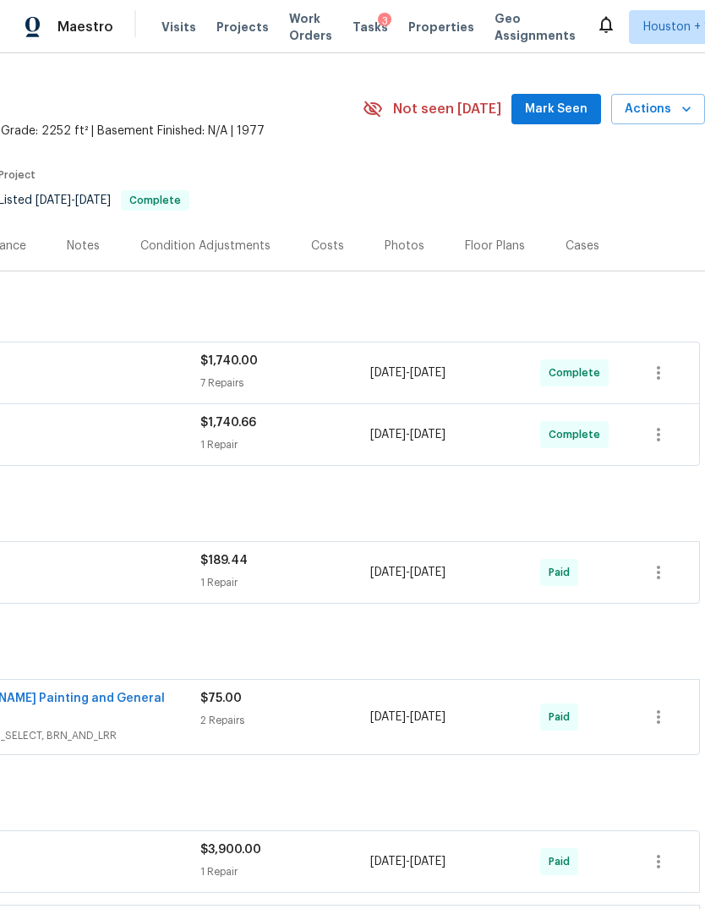
scroll to position [35, 250]
click at [664, 112] on span "Actions" at bounding box center [658, 110] width 67 height 21
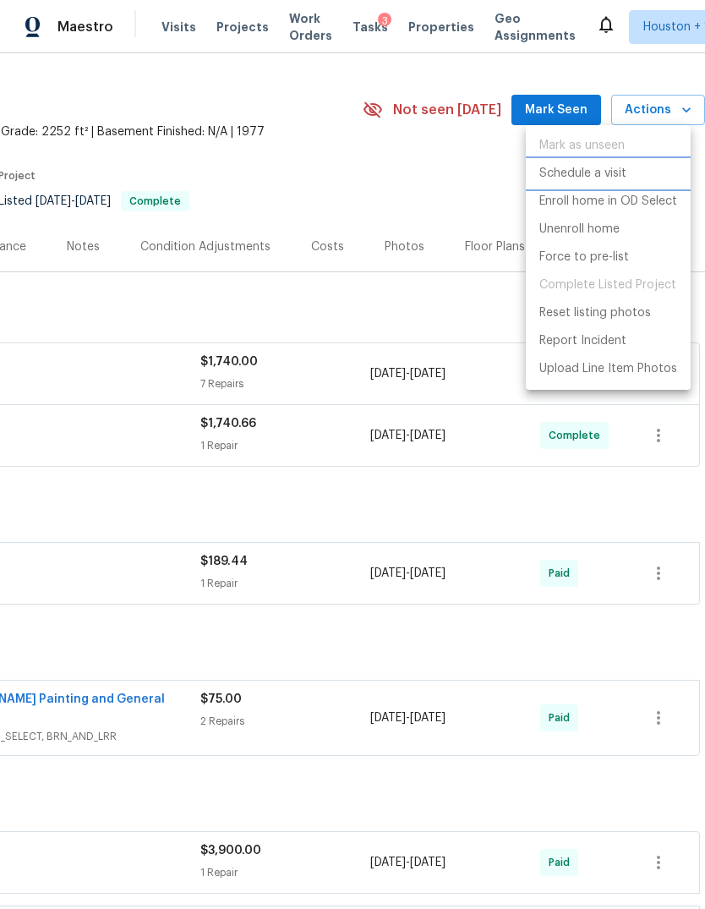
click at [622, 173] on p "Schedule a visit" at bounding box center [582, 174] width 87 height 18
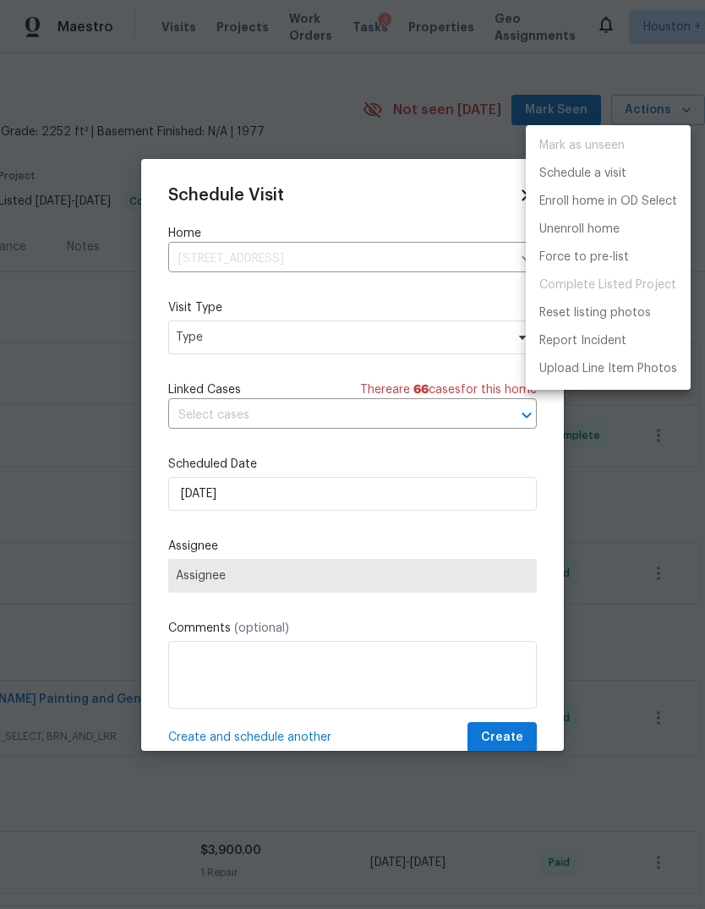
click at [198, 411] on div at bounding box center [352, 454] width 705 height 909
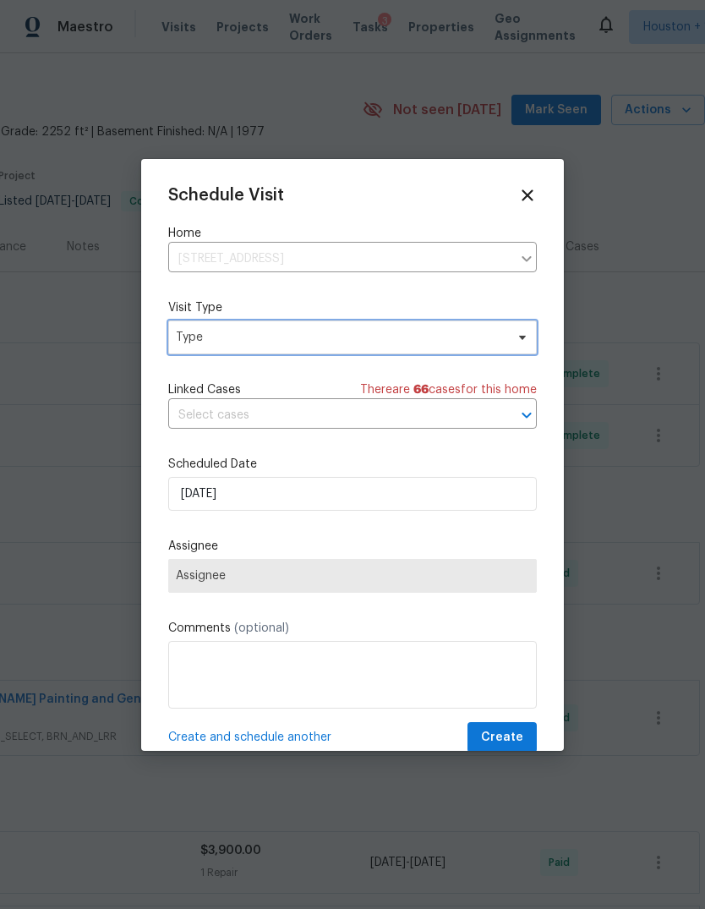
click at [215, 342] on span "Type" at bounding box center [340, 337] width 329 height 17
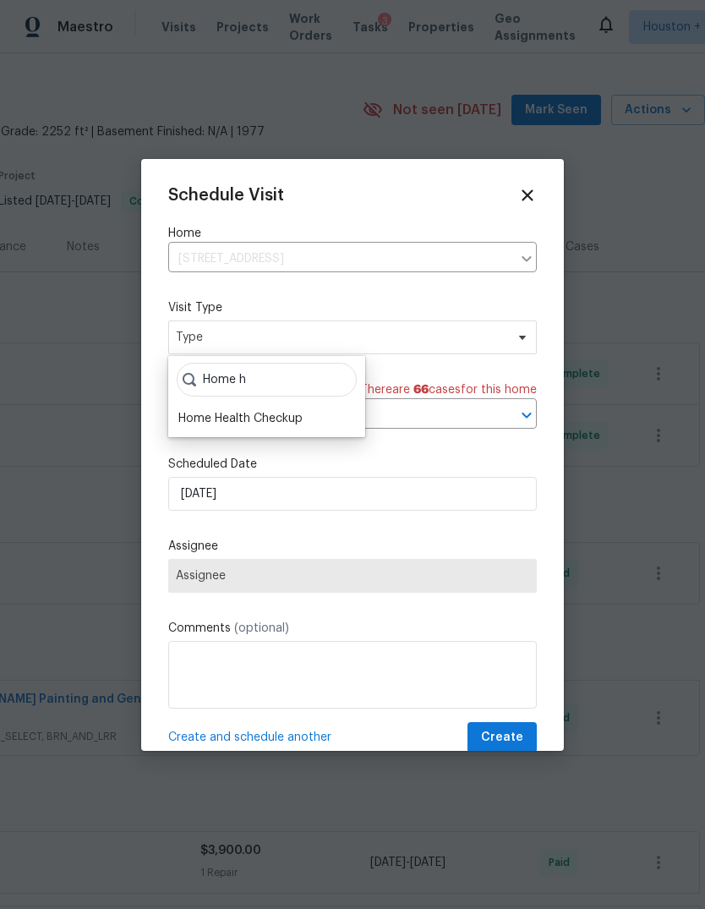
type input "Home h"
click at [208, 423] on div "Home Health Checkup" at bounding box center [240, 418] width 124 height 17
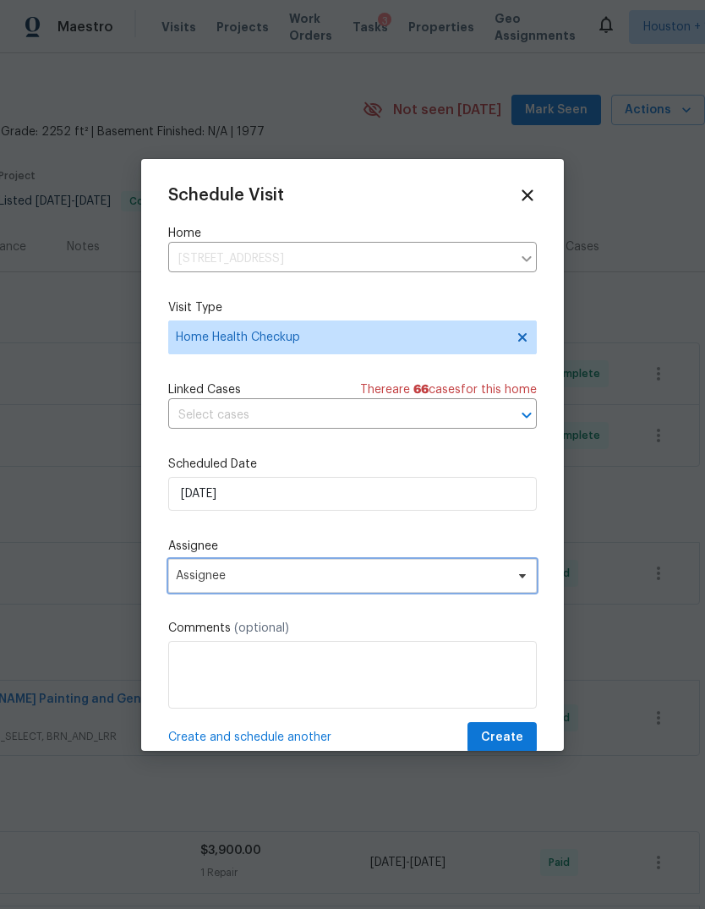
click at [199, 588] on span "Assignee" at bounding box center [352, 576] width 369 height 34
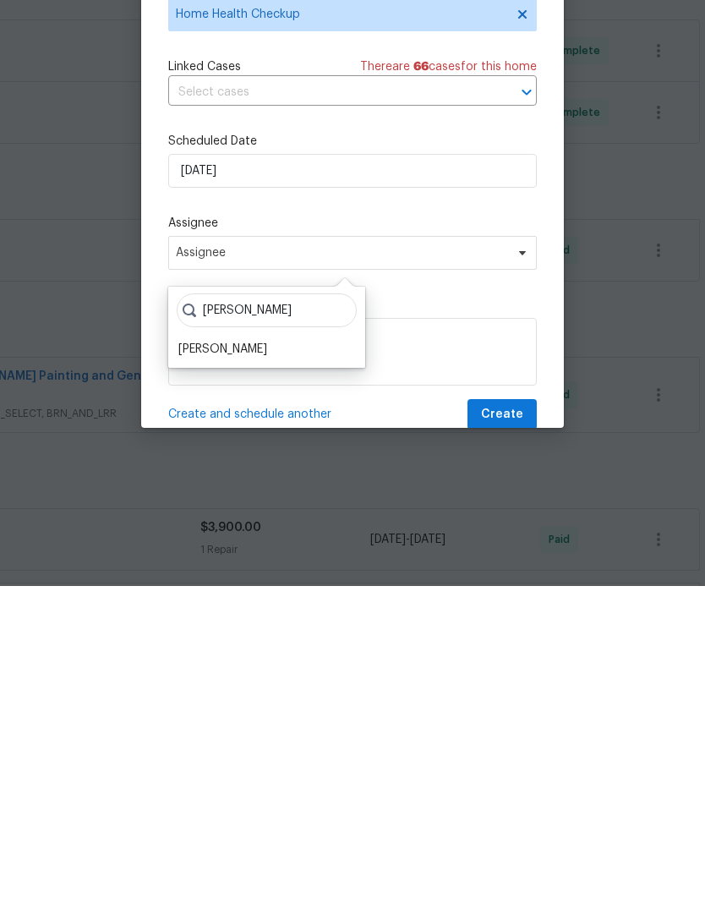
type input "Steve"
click at [213, 664] on div "[PERSON_NAME]" at bounding box center [222, 672] width 89 height 17
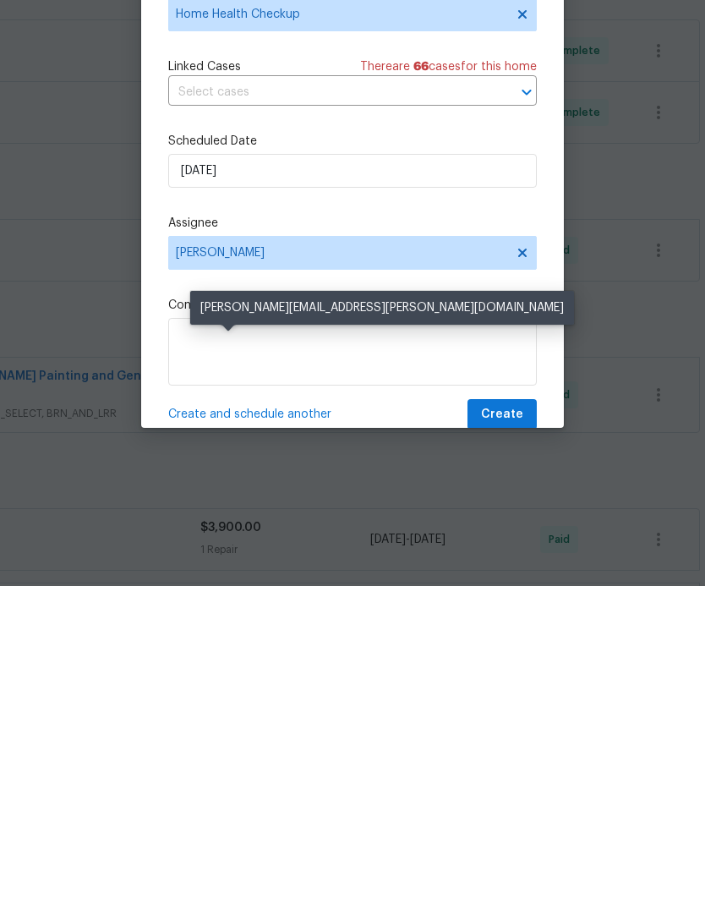
scroll to position [63, 0]
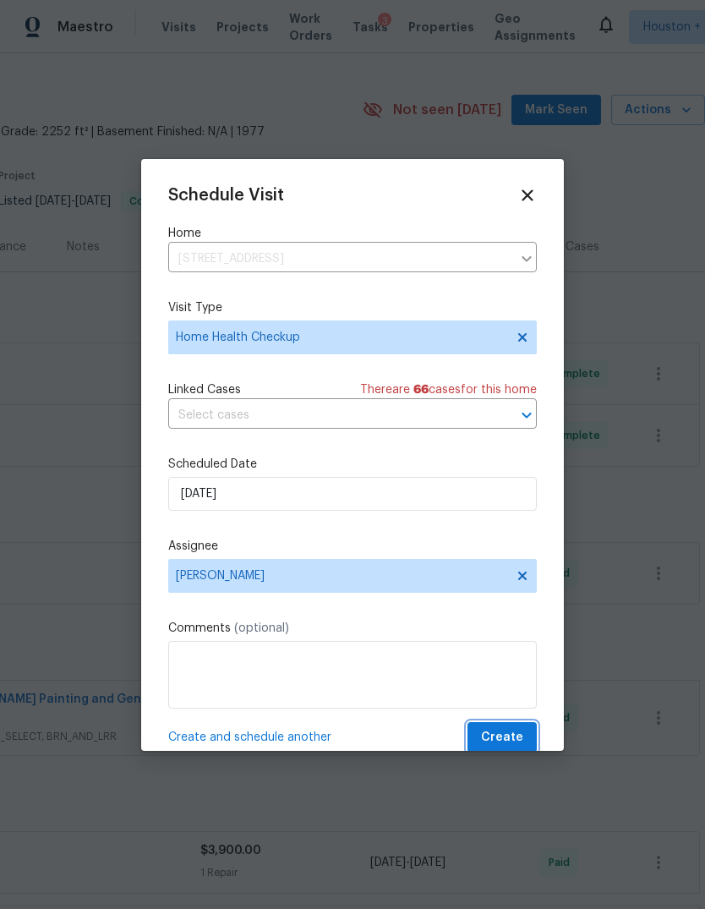
click at [529, 744] on button "Create" at bounding box center [501, 737] width 69 height 31
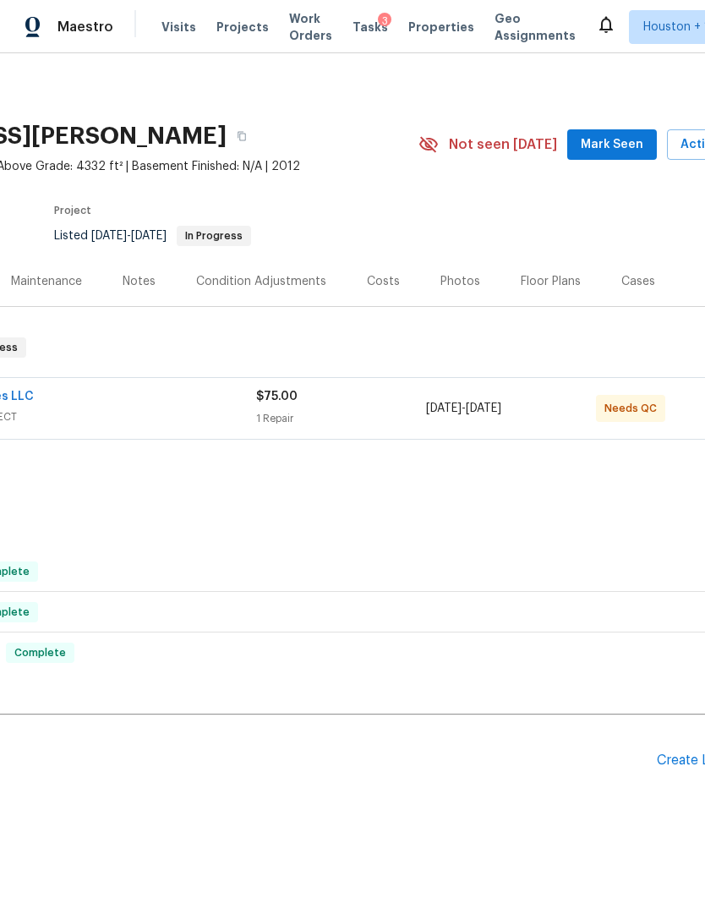
scroll to position [0, 215]
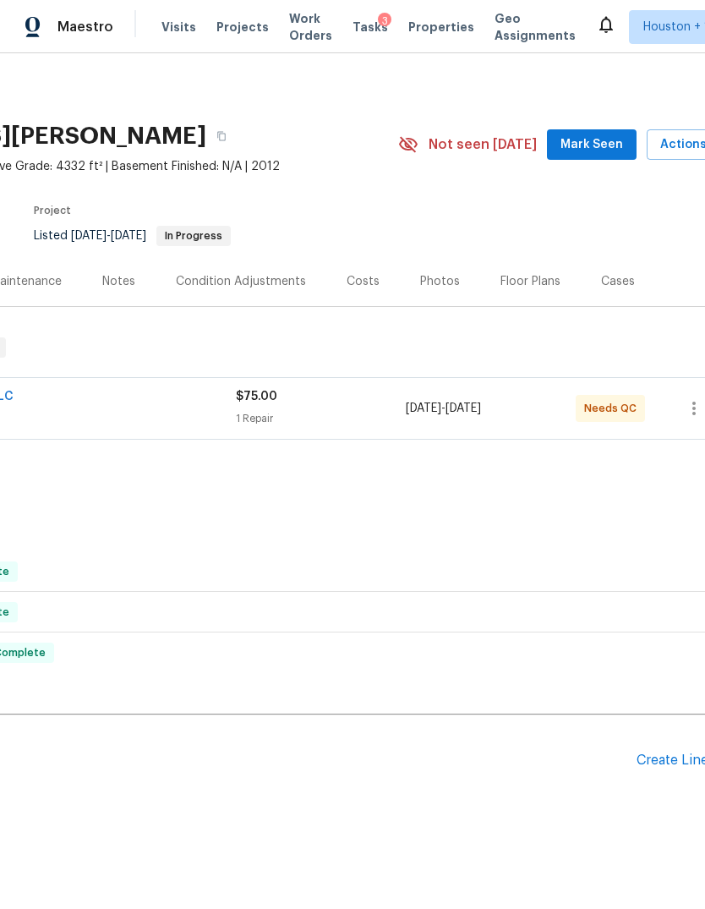
click at [540, 276] on div "Floor Plans" at bounding box center [530, 281] width 60 height 17
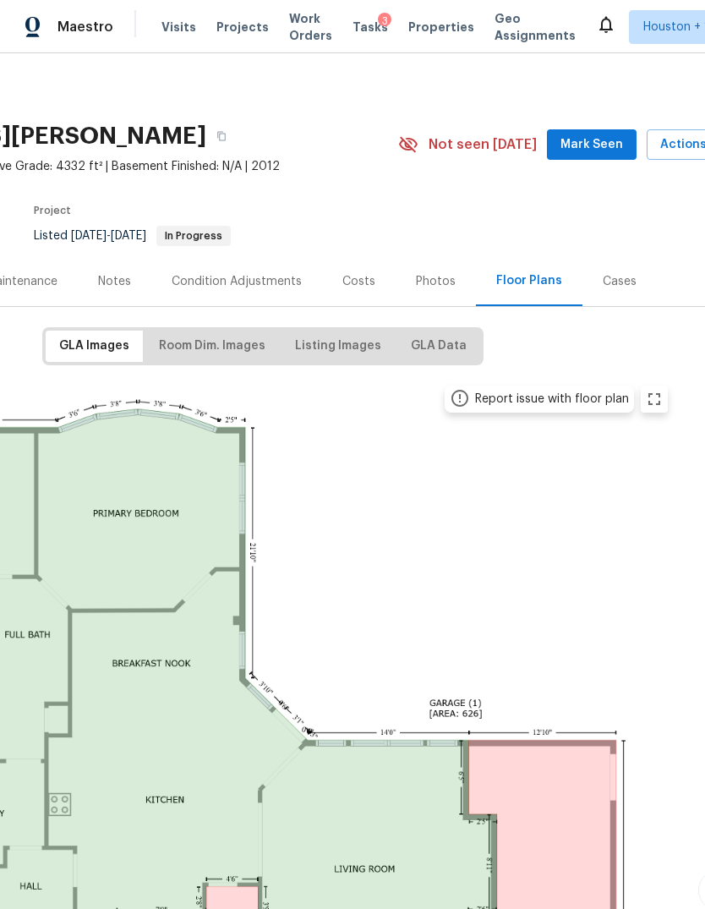
click at [434, 276] on div "Photos" at bounding box center [436, 281] width 40 height 17
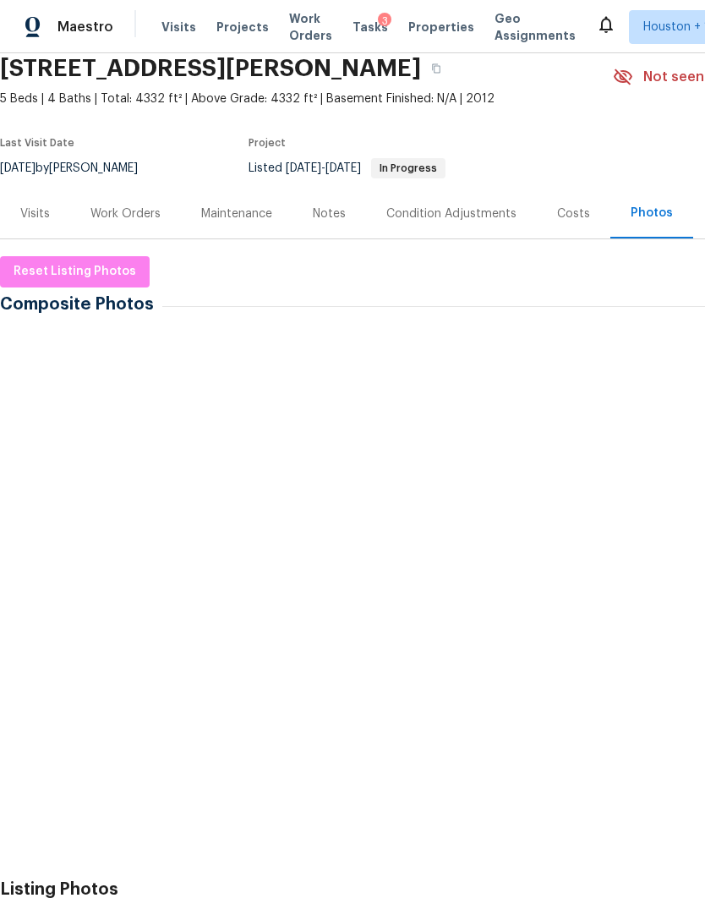
scroll to position [68, 0]
click at [56, 376] on img at bounding box center [45, 376] width 85 height 85
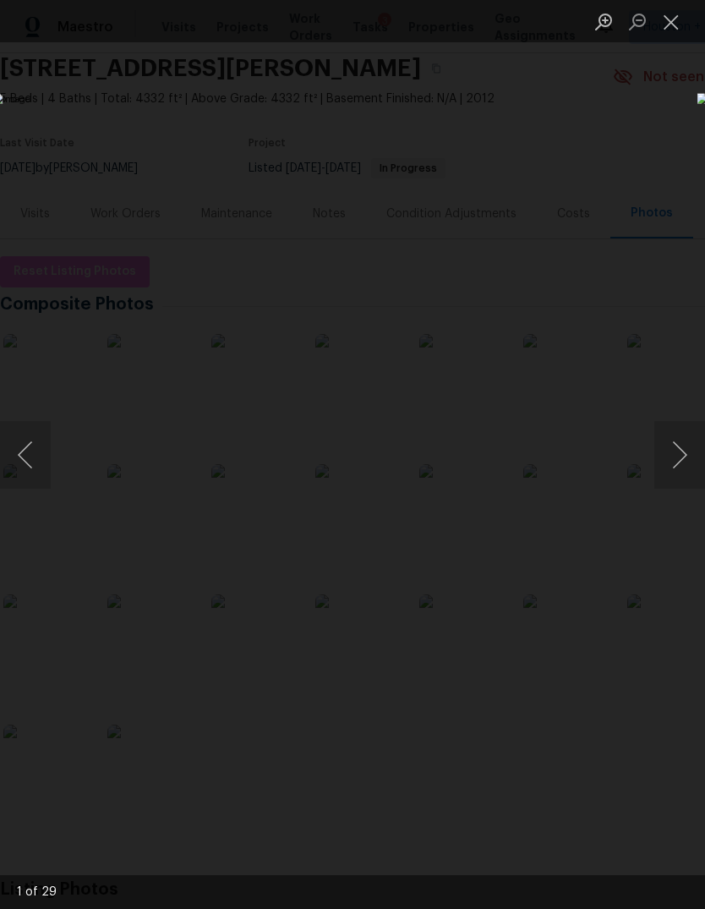
click at [678, 451] on button "Next image" at bounding box center [679, 455] width 51 height 68
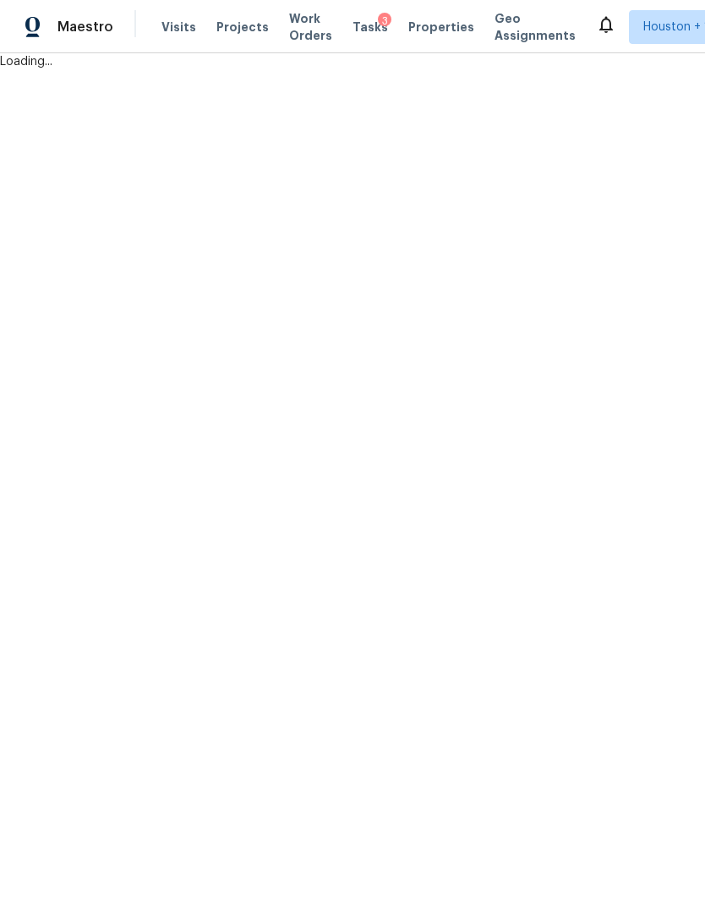
click at [648, 69] on div "Maestro Visits Projects Work Orders Tasks 3 Properties Geo Assignments [GEOGRAP…" at bounding box center [352, 35] width 705 height 70
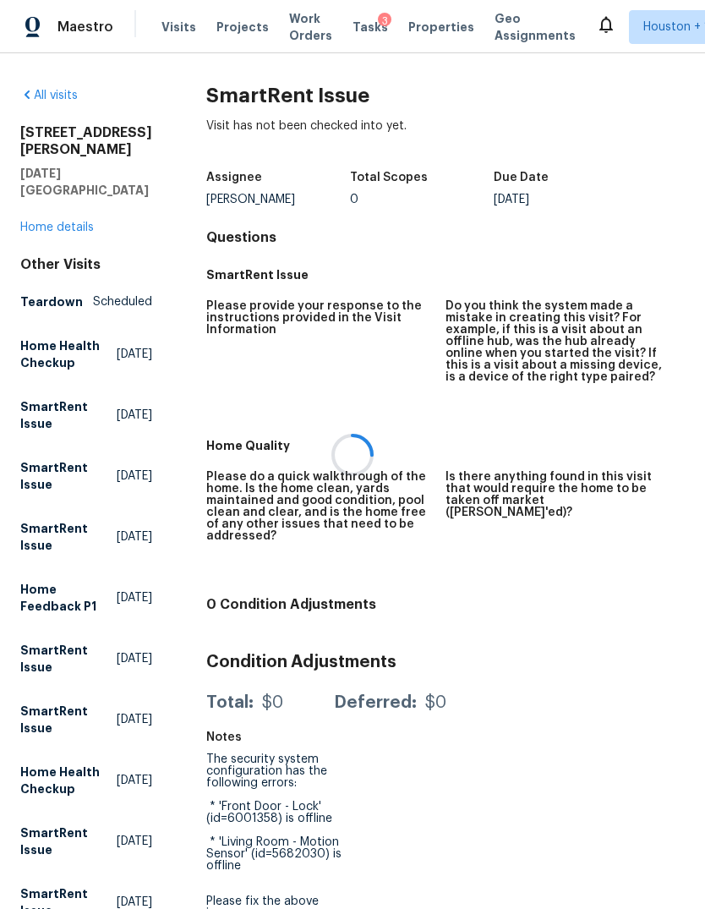
click at [652, 90] on div at bounding box center [352, 454] width 705 height 909
click at [50, 37] on div "Maestro" at bounding box center [56, 27] width 113 height 34
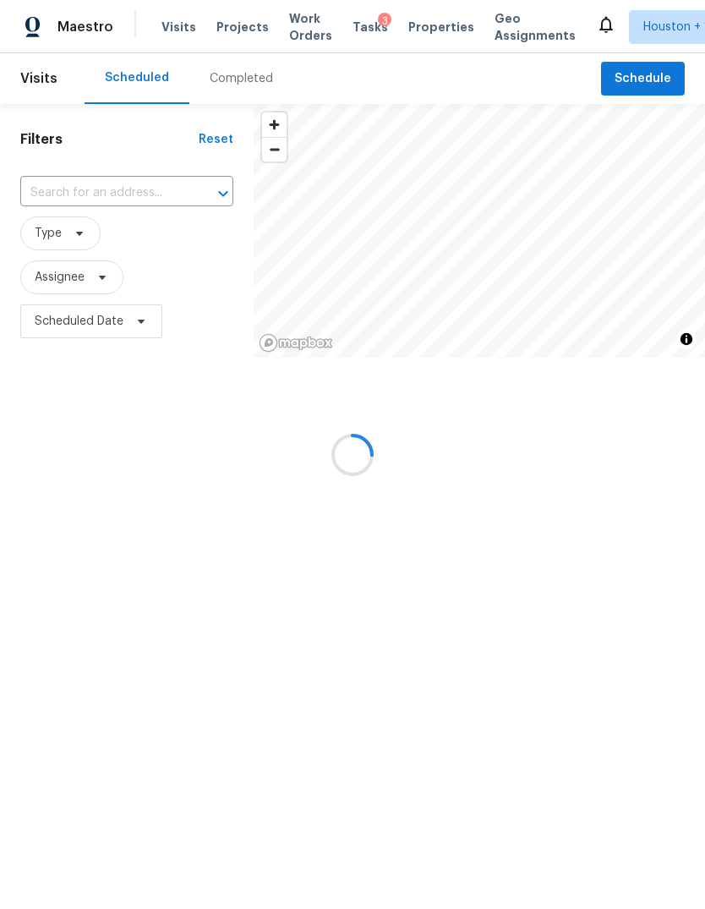
click at [647, 80] on div at bounding box center [352, 454] width 705 height 909
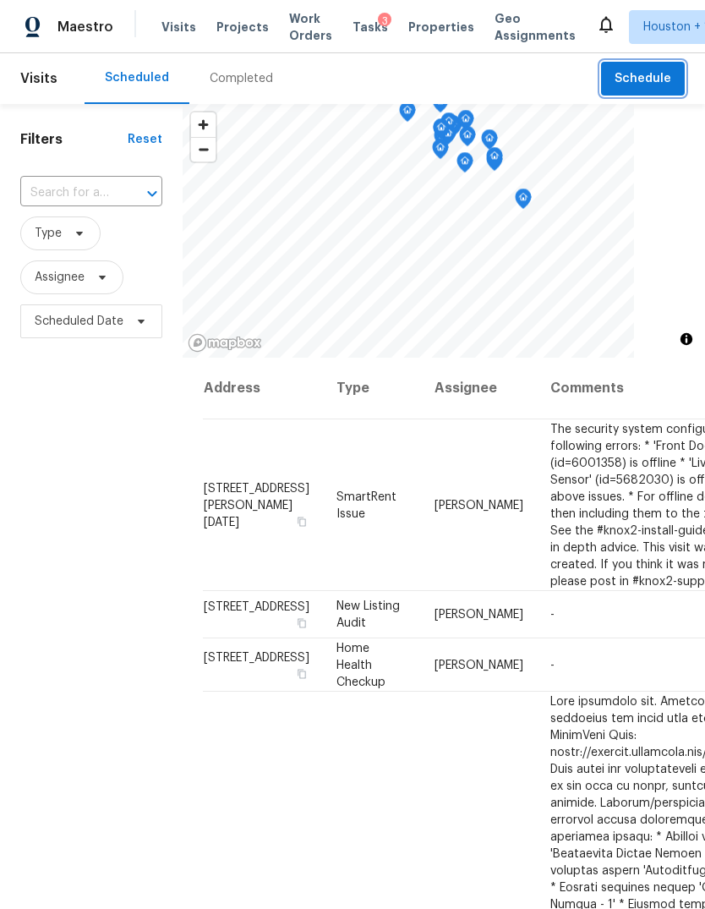
click at [650, 82] on span "Schedule" at bounding box center [643, 78] width 57 height 21
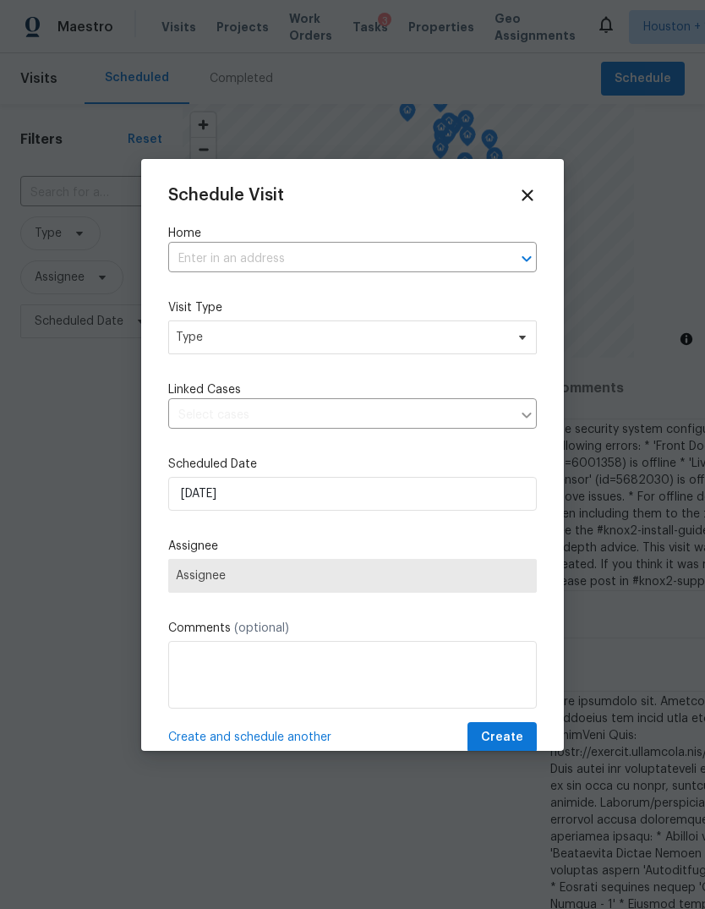
click at [459, 259] on input "text" at bounding box center [328, 259] width 321 height 26
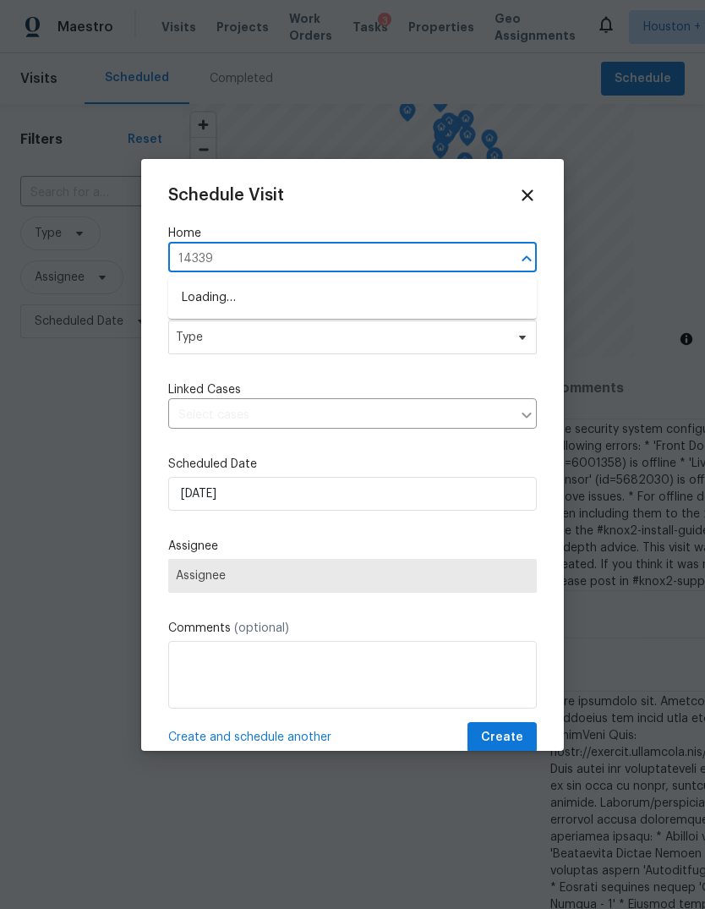
type input "14339"
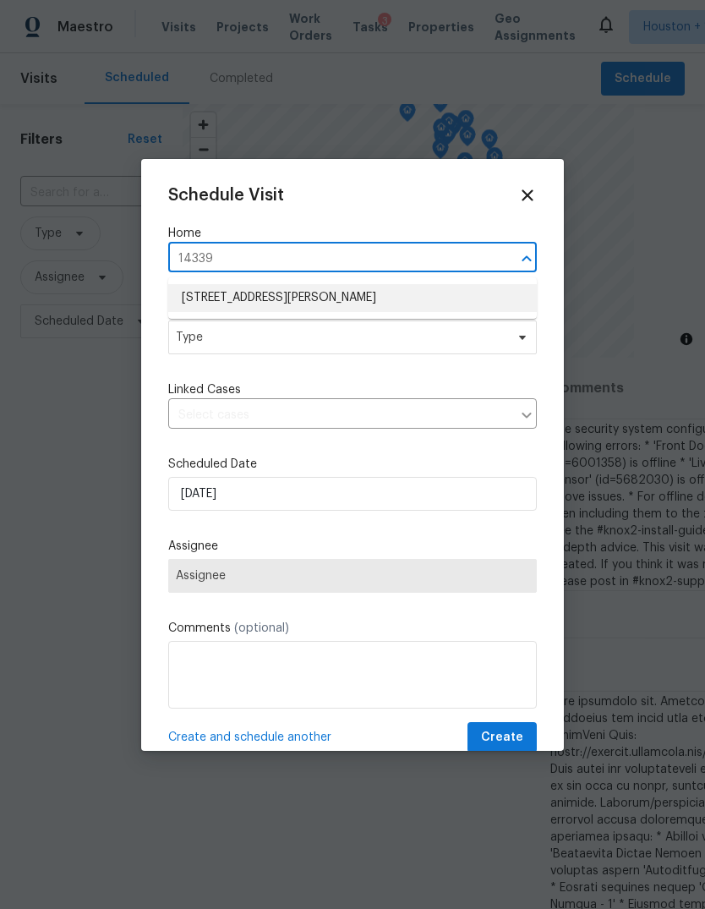
click at [210, 293] on li "14339 Pelican Marsh Dr, Cypress, TX 77429" at bounding box center [352, 298] width 369 height 28
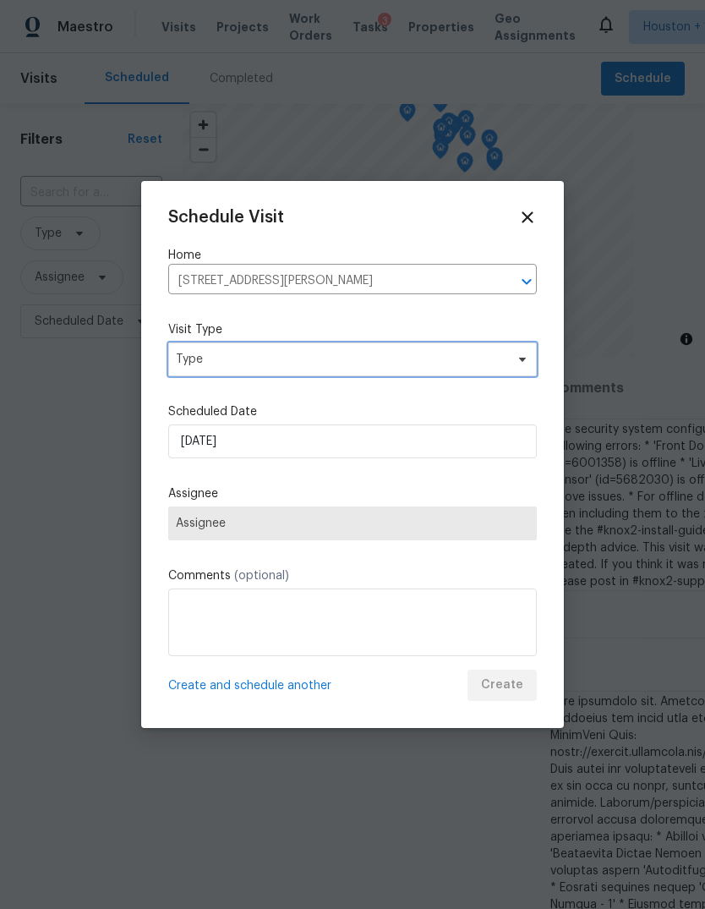
click at [208, 344] on span "Type" at bounding box center [352, 359] width 369 height 34
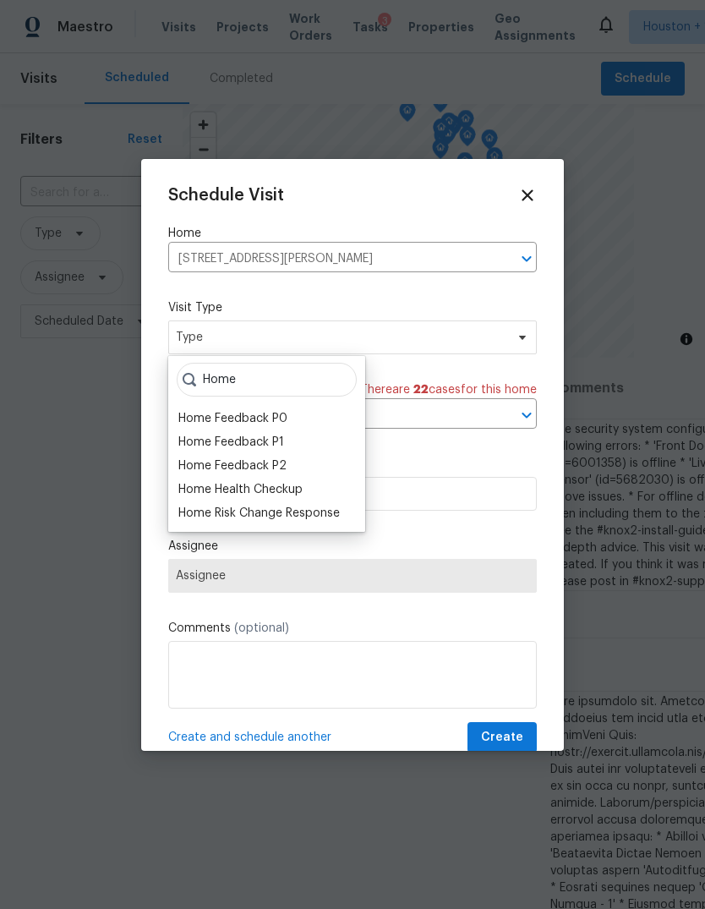
type input "Home"
click at [217, 488] on div "Home Health Checkup" at bounding box center [240, 489] width 124 height 17
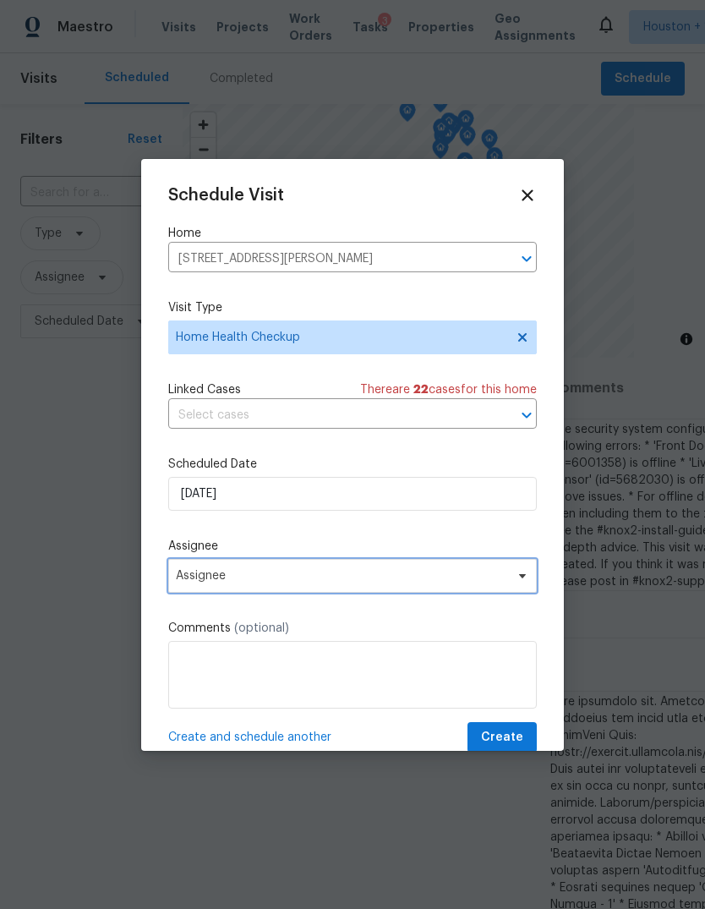
click at [204, 593] on span "Assignee" at bounding box center [352, 576] width 369 height 34
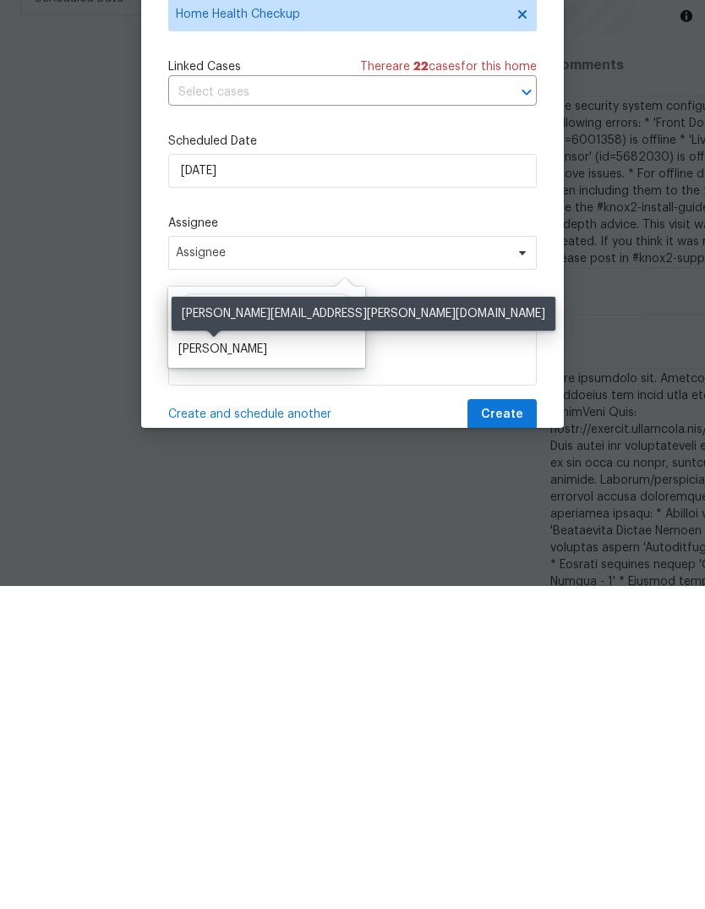
type input "Steve"
click at [204, 664] on div "[PERSON_NAME]" at bounding box center [222, 672] width 89 height 17
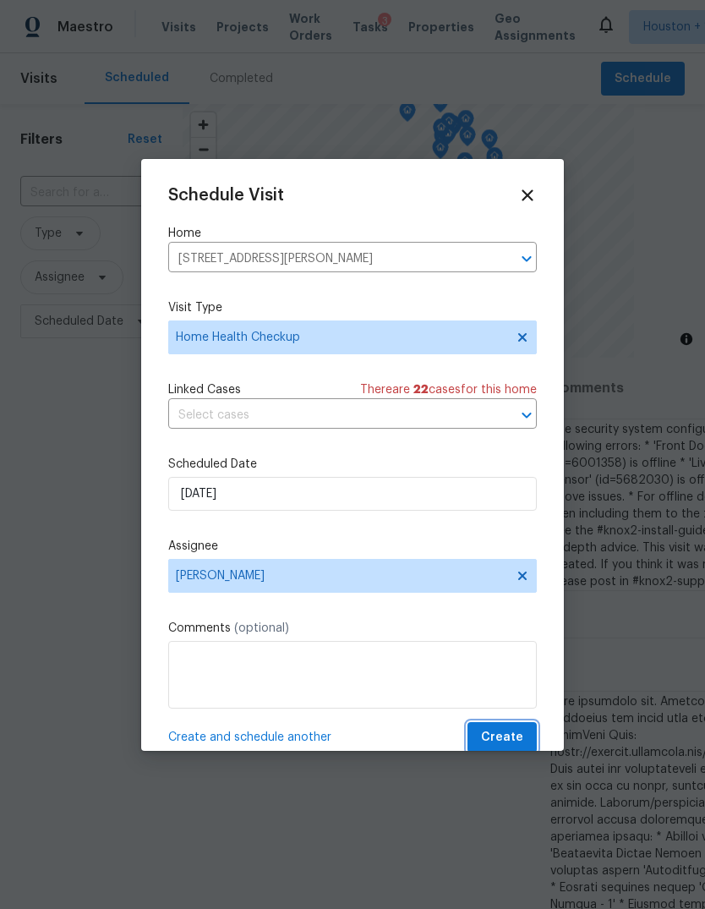
click at [505, 733] on span "Create" at bounding box center [502, 737] width 42 height 21
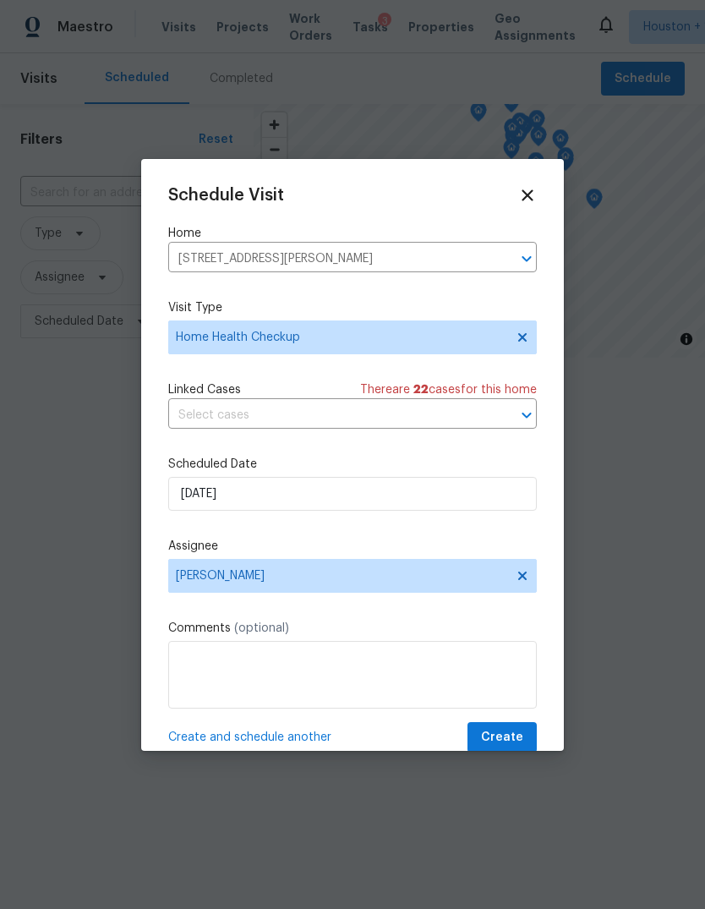
scroll to position [0, 0]
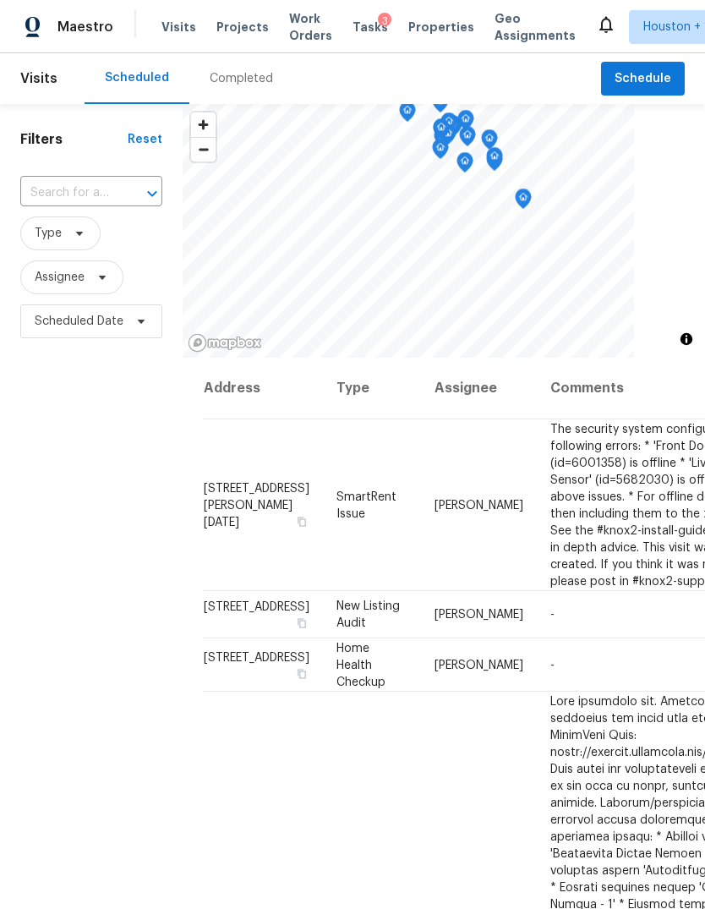
click at [239, 25] on span "Projects" at bounding box center [242, 27] width 52 height 17
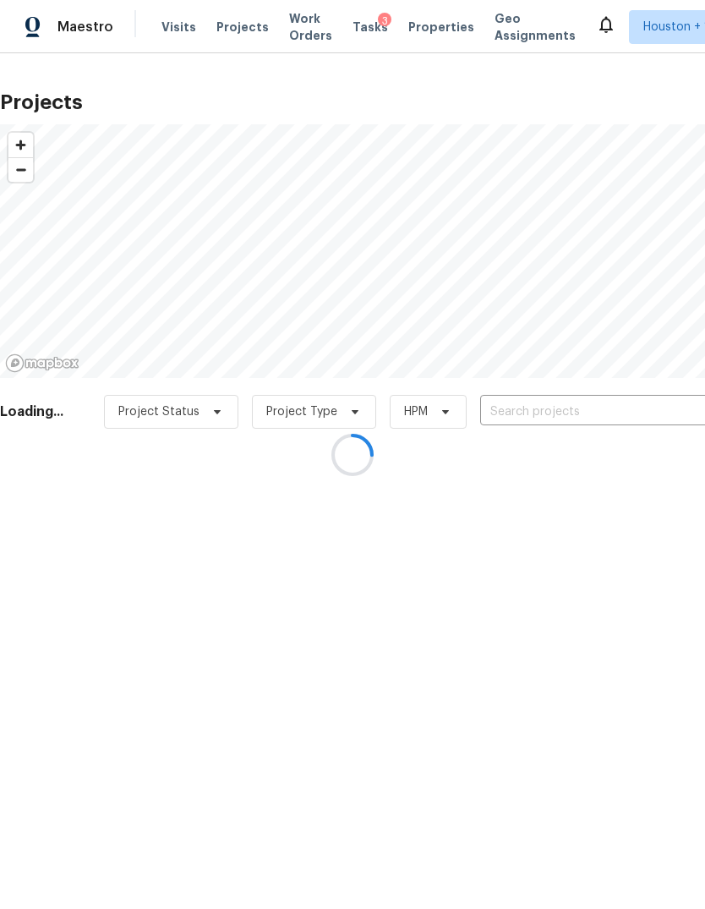
click at [610, 411] on div at bounding box center [352, 454] width 705 height 909
click at [621, 401] on div at bounding box center [352, 454] width 705 height 909
click at [620, 417] on div at bounding box center [352, 454] width 705 height 909
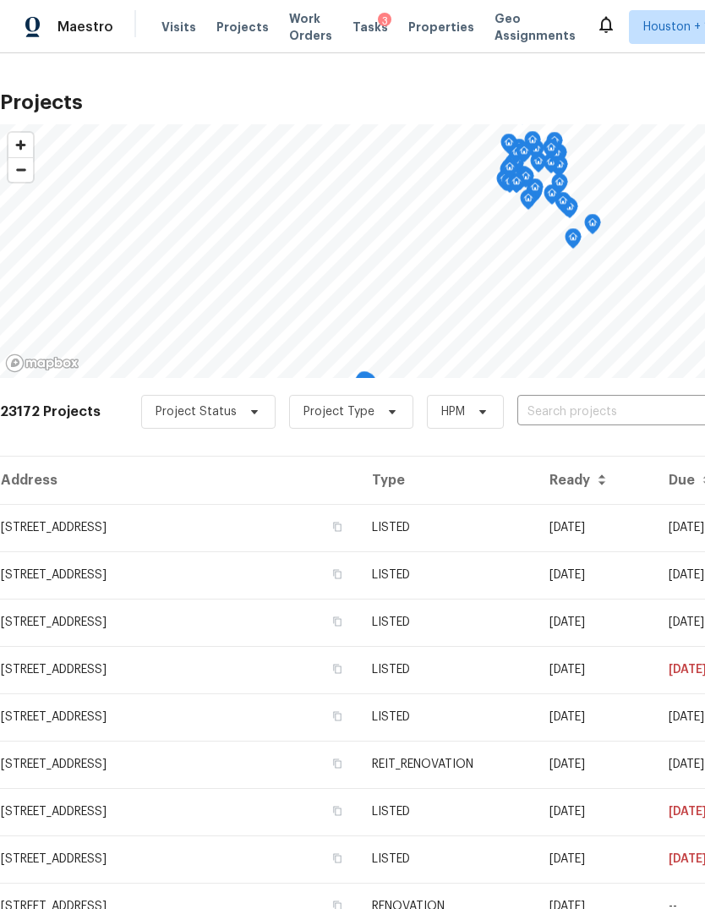
click at [614, 418] on input "text" at bounding box center [614, 412] width 194 height 26
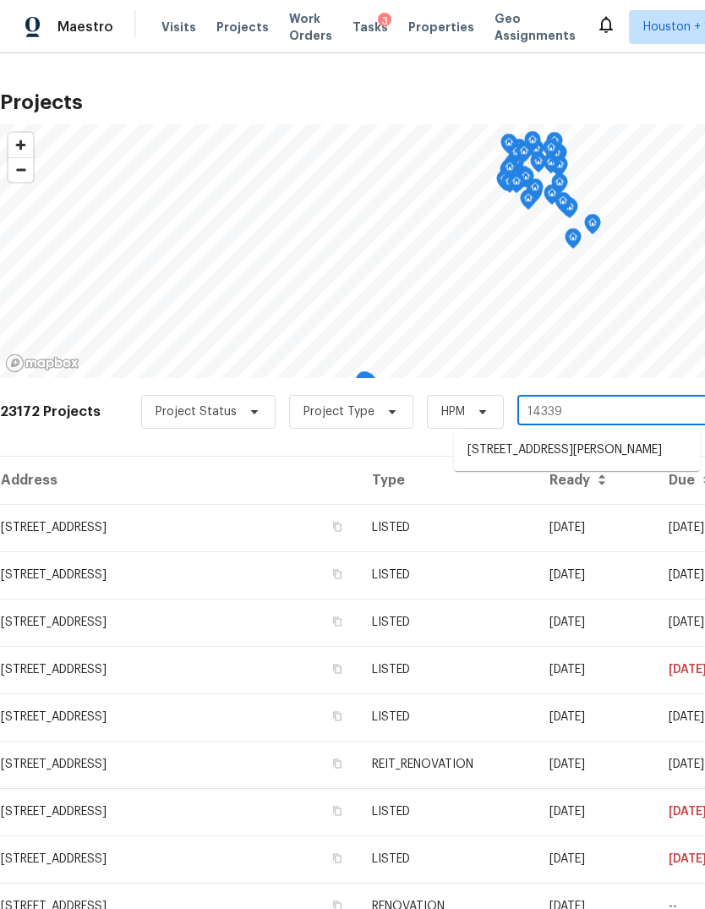
type input "14339 p"
click at [664, 456] on li "14339 Pelican Marsh Dr, Cypress, TX 77429" at bounding box center [577, 450] width 246 height 28
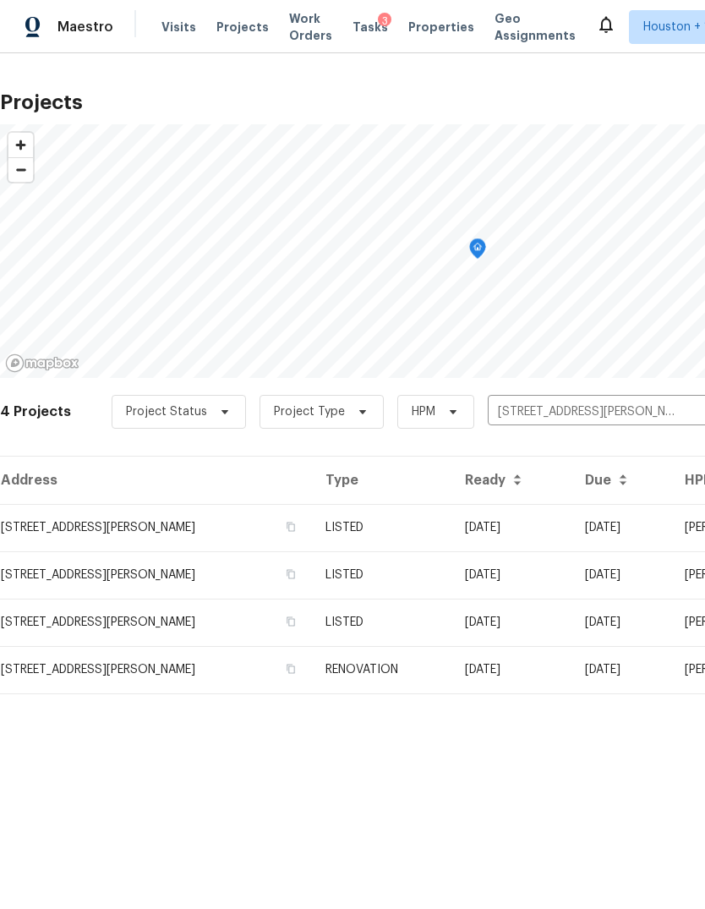
click at [56, 505] on td "14339 Pelican Marsh Dr, Cypress, TX 77429" at bounding box center [156, 527] width 312 height 47
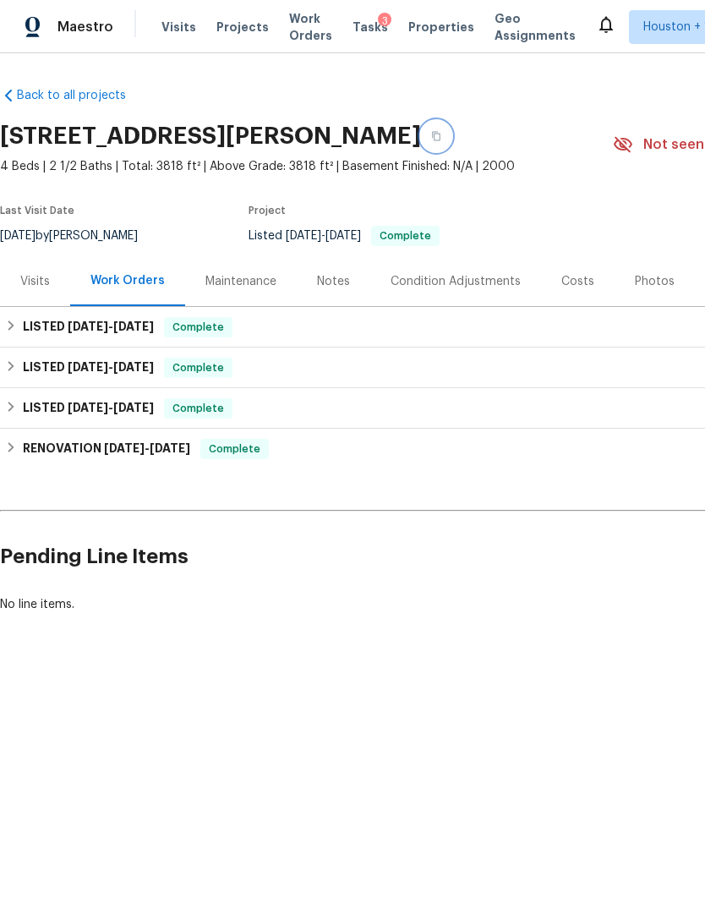
click at [451, 137] on button "button" at bounding box center [436, 136] width 30 height 30
